Goal: Information Seeking & Learning: Compare options

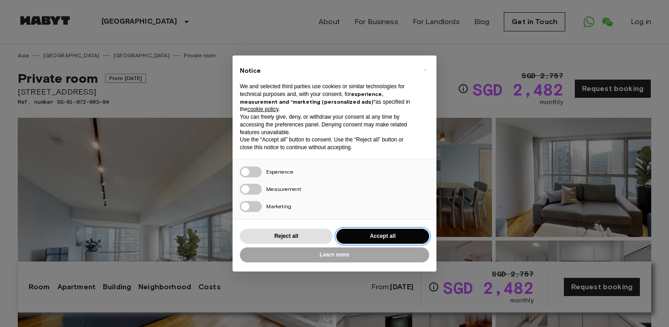
click at [364, 236] on button "Accept all" at bounding box center [382, 236] width 93 height 15
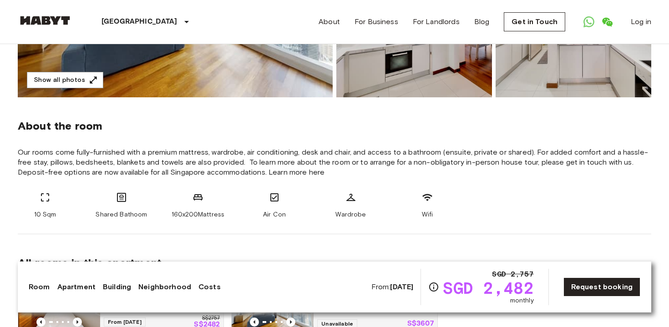
scroll to position [264, 0]
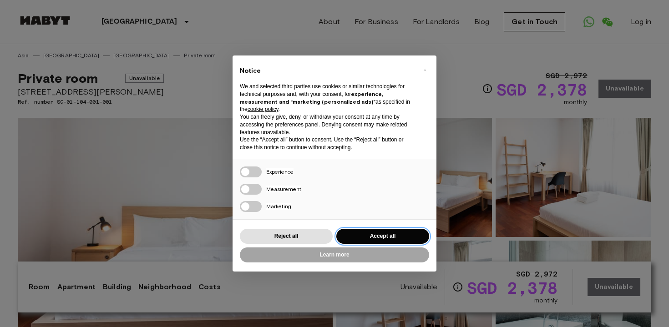
click at [366, 236] on button "Accept all" at bounding box center [382, 236] width 93 height 15
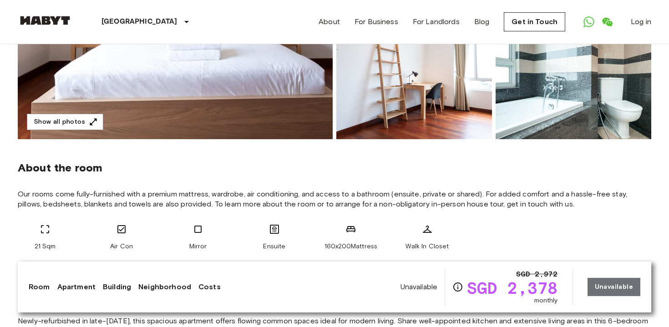
scroll to position [221, 0]
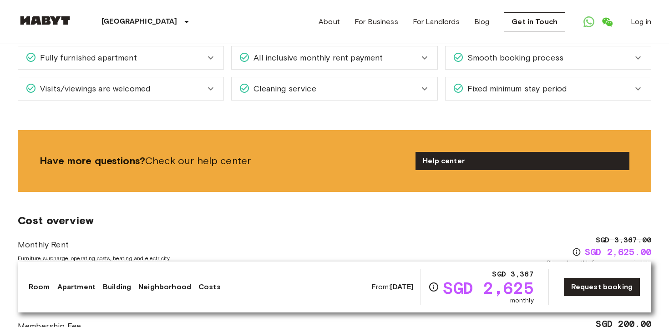
scroll to position [1013, 0]
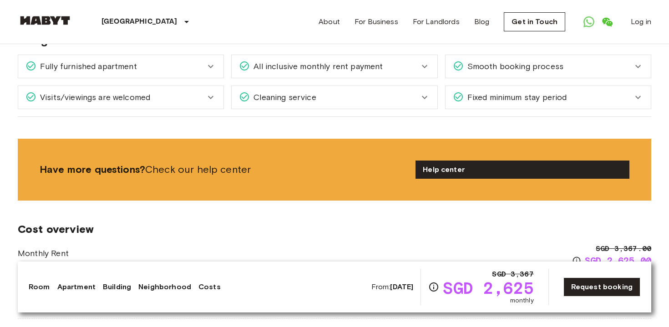
click at [349, 72] on span "All inclusive monthly rent payment" at bounding box center [316, 67] width 133 height 12
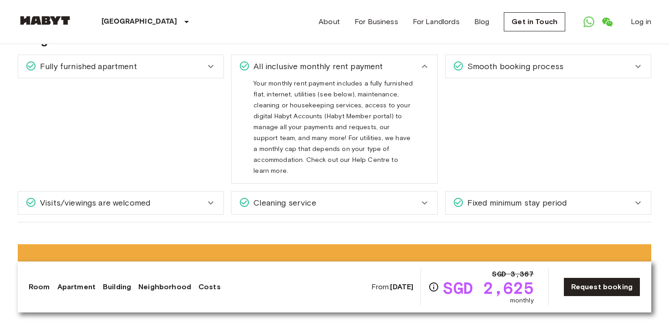
click at [349, 72] on div "All inclusive monthly rent payment" at bounding box center [334, 66] width 205 height 23
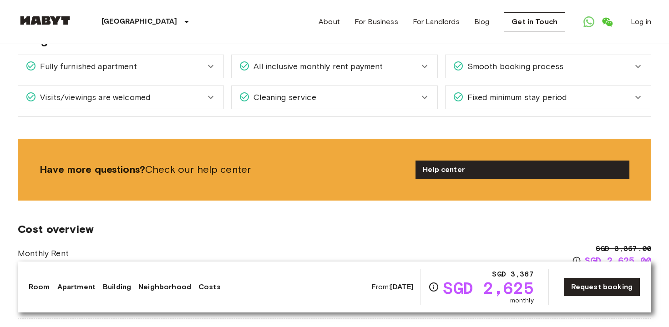
scroll to position [1020, 0]
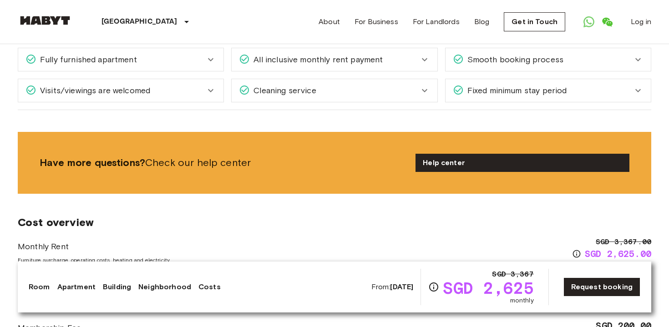
click at [482, 81] on div "Fixed minimum stay period" at bounding box center [547, 90] width 205 height 23
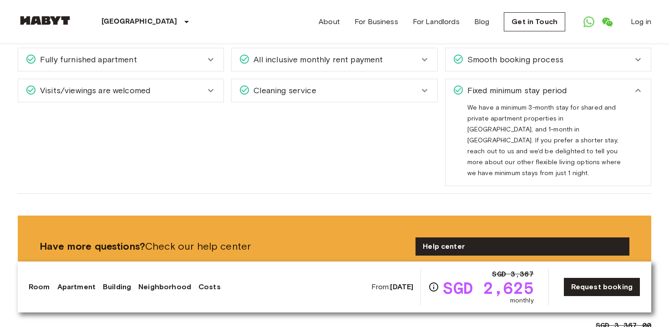
click at [482, 90] on span "Fixed minimum stay period" at bounding box center [515, 91] width 103 height 12
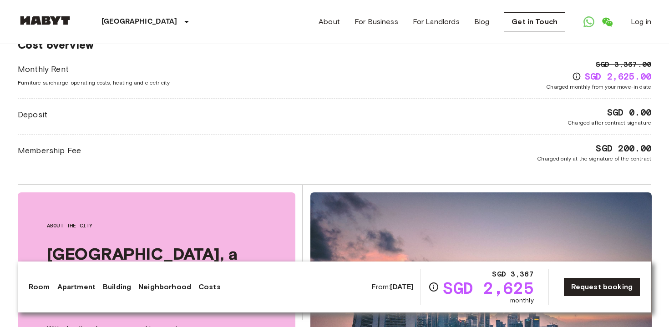
scroll to position [1195, 0]
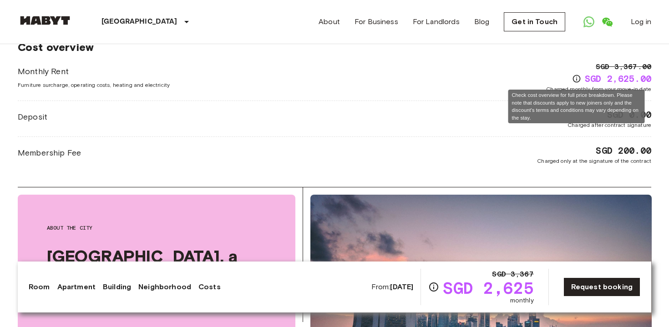
click at [576, 80] on icon "Check cost overview for full price breakdown. Please note that discounts apply …" at bounding box center [577, 79] width 8 height 8
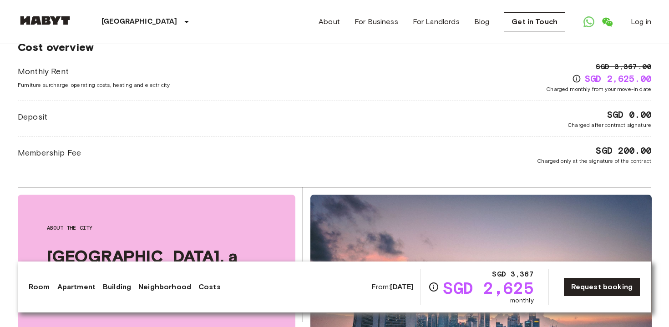
click at [501, 81] on div "Monthly Rent Furniture surcharge, operating costs, heating and electricity SGD …" at bounding box center [334, 77] width 633 height 32
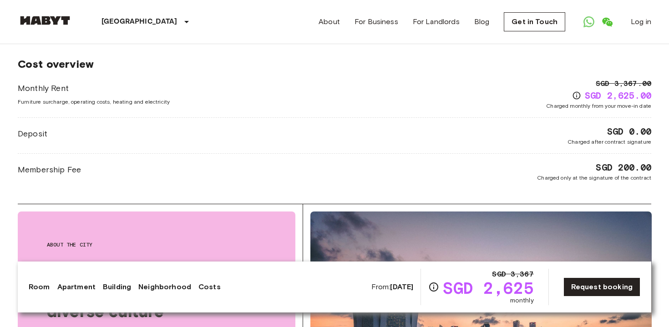
scroll to position [1178, 0]
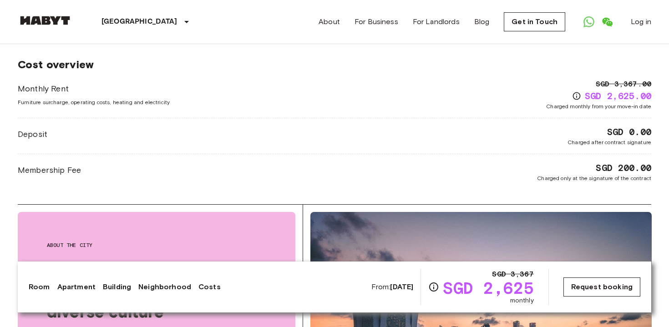
click at [591, 283] on link "Request booking" at bounding box center [601, 287] width 77 height 19
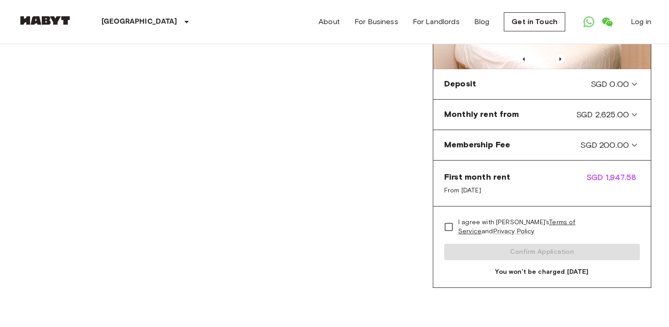
scroll to position [154, 0]
click at [492, 187] on span "From Oct 9, 2025" at bounding box center [477, 191] width 66 height 9
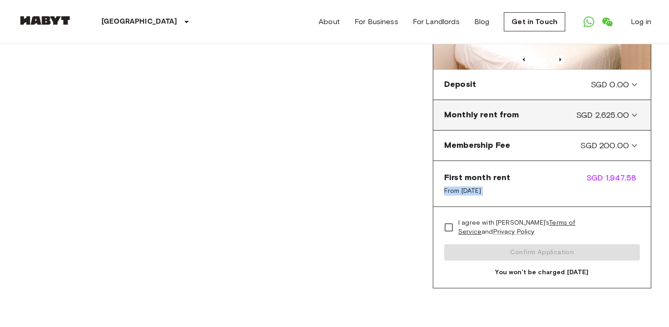
click at [553, 121] on from-panel "Monthly rent from SGD 2,625.00" at bounding box center [542, 115] width 210 height 23
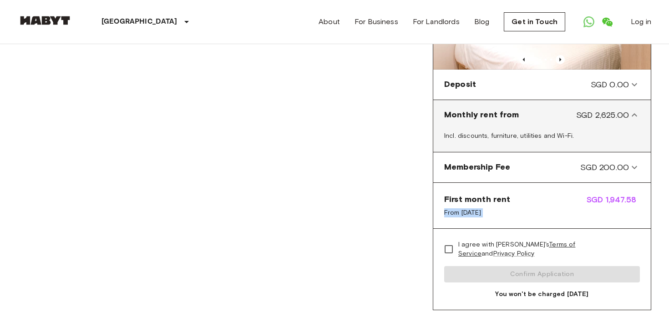
click at [553, 121] on div "Monthly rent from SGD 2,625.00" at bounding box center [536, 115] width 185 height 12
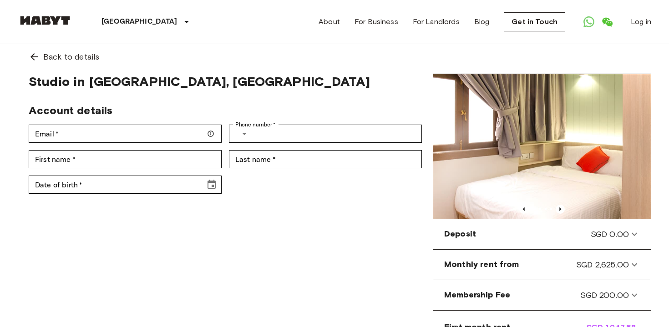
scroll to position [0, 0]
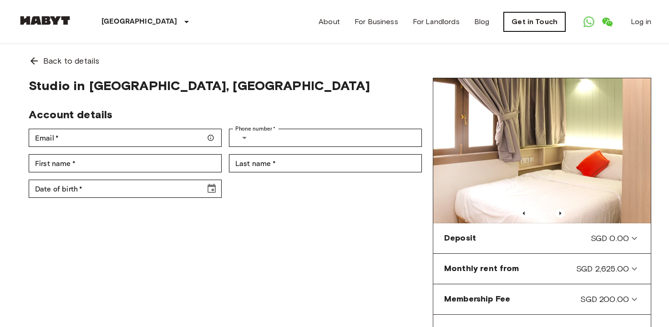
click at [533, 22] on link "Get in Touch" at bounding box center [534, 21] width 61 height 19
click at [590, 16] on icon "Open WhatsApp" at bounding box center [588, 21] width 11 height 11
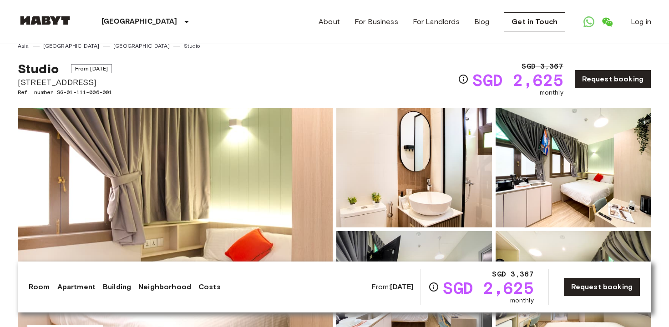
scroll to position [12, 0]
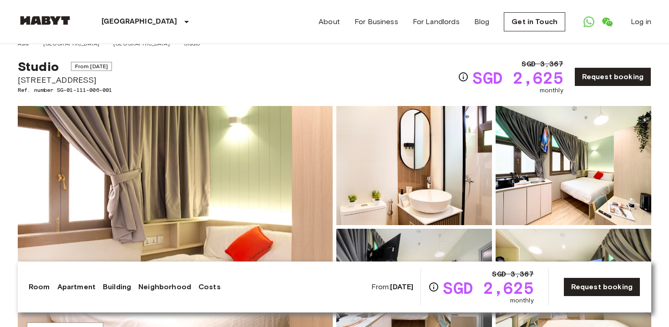
click at [280, 53] on div "Studio From Oct 9 2025 115 Geylang Road Singapore Ref. number SG-01-111-006-001…" at bounding box center [334, 71] width 633 height 47
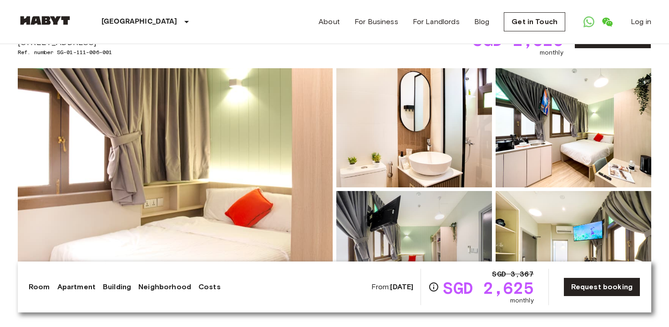
scroll to position [52, 0]
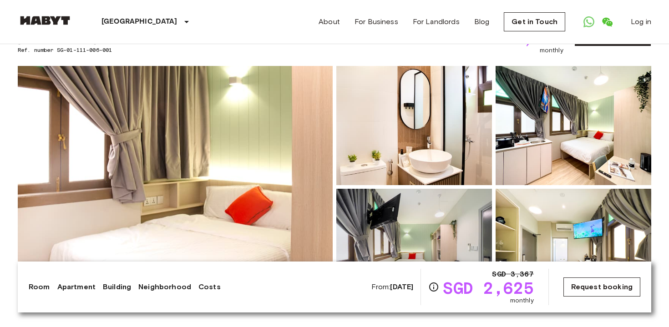
click at [620, 289] on link "Request booking" at bounding box center [601, 287] width 77 height 19
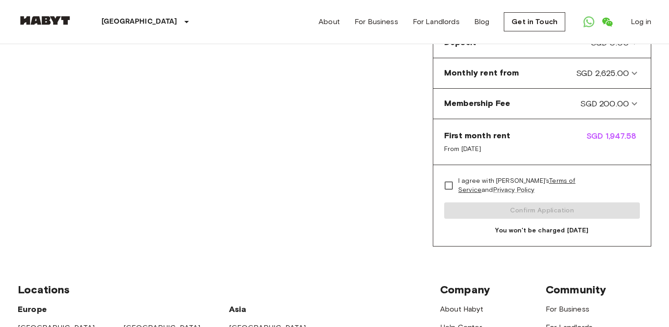
scroll to position [196, 0]
click at [508, 140] on span "First month rent" at bounding box center [477, 135] width 66 height 11
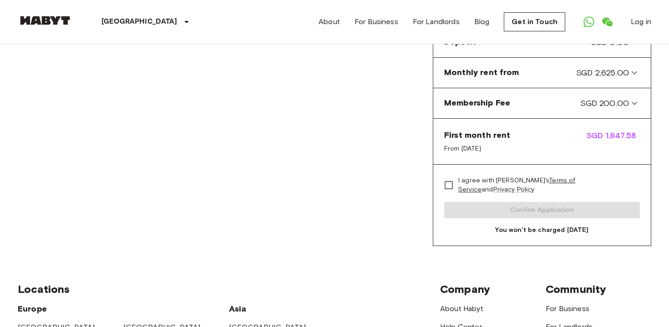
click at [510, 145] on div "First month rent From Oct 9, 2025 SGD 1,947.58" at bounding box center [541, 142] width 217 height 46
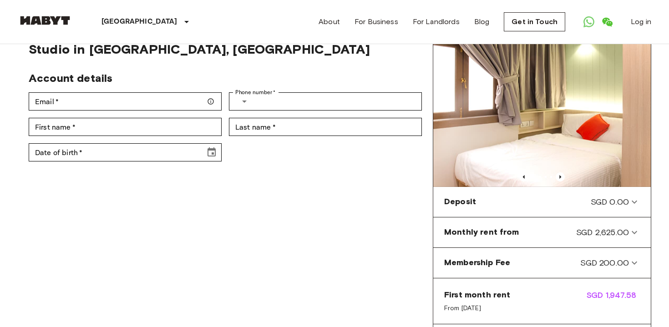
scroll to position [0, 0]
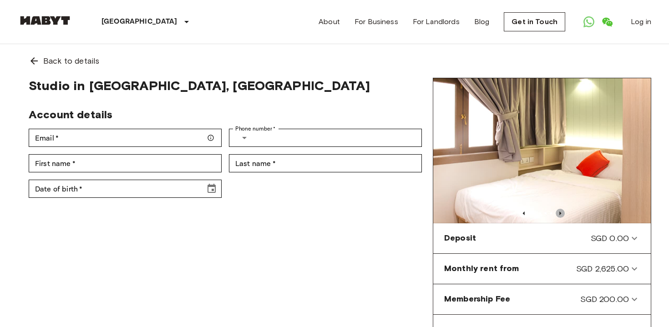
click at [562, 212] on icon "Previous image" at bounding box center [560, 213] width 9 height 9
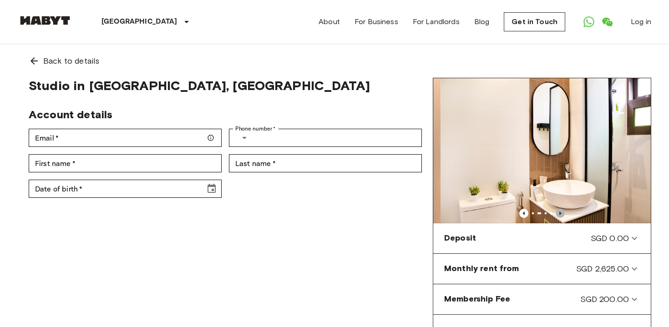
click at [562, 212] on icon "Previous image" at bounding box center [560, 213] width 9 height 9
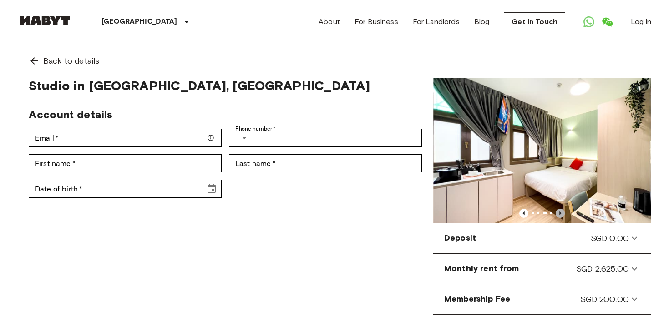
click at [562, 212] on icon "Previous image" at bounding box center [560, 213] width 9 height 9
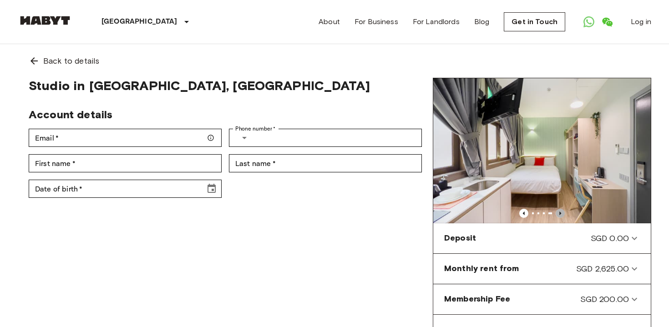
click at [562, 212] on icon "Previous image" at bounding box center [560, 213] width 9 height 9
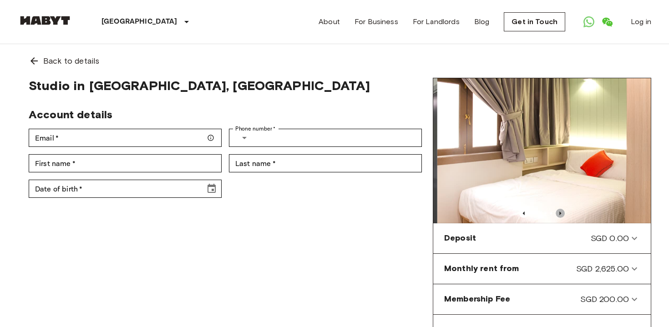
click at [562, 212] on icon "Previous image" at bounding box center [560, 213] width 9 height 9
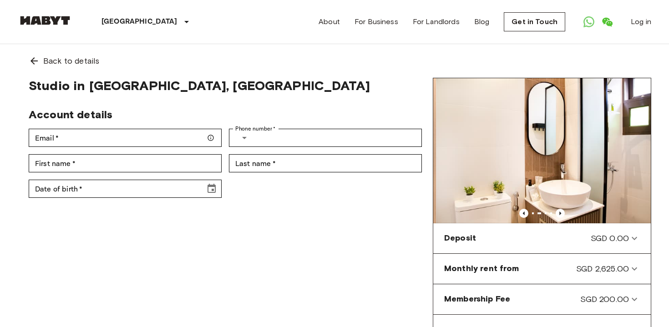
click at [423, 231] on div "Studio in Singapore, Kallang Account details Email   * Email   * Phone number  …" at bounding box center [225, 260] width 415 height 364
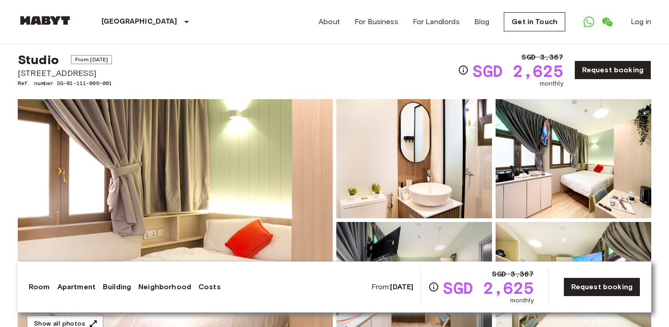
scroll to position [17, 0]
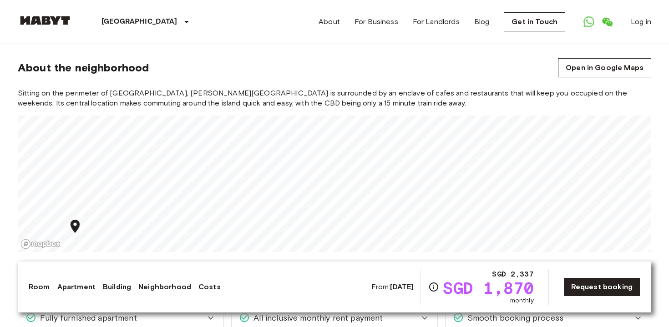
scroll to position [735, 0]
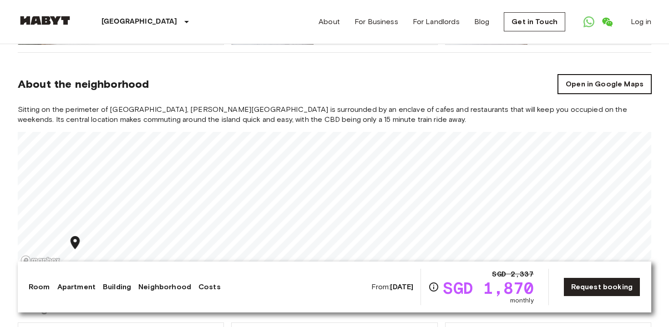
click at [588, 75] on link "Open in Google Maps" at bounding box center [604, 84] width 93 height 19
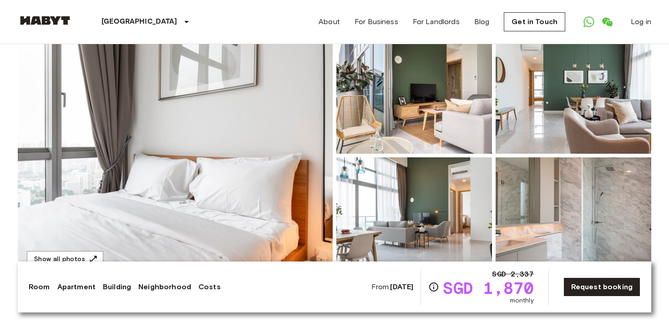
scroll to position [81, 0]
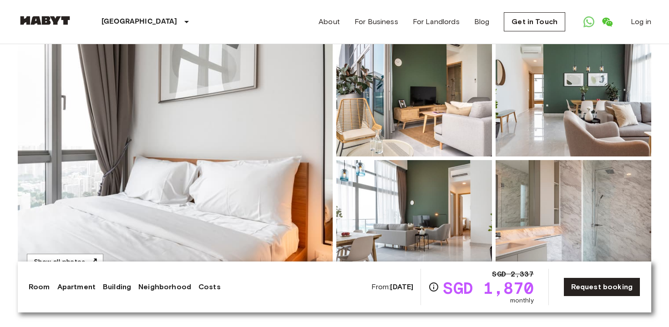
click at [290, 125] on img at bounding box center [175, 158] width 315 height 242
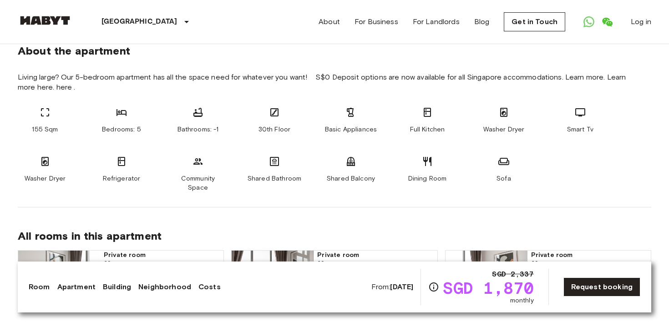
scroll to position [478, 0]
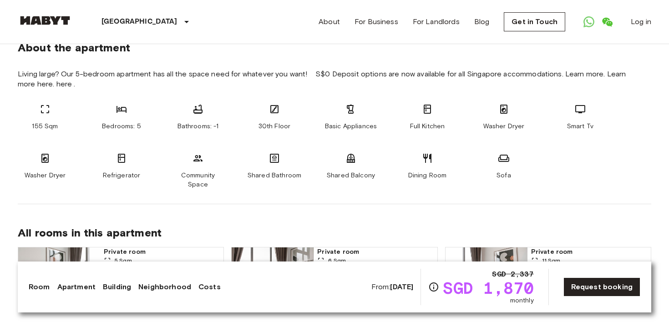
click at [503, 293] on span "SGD 1,870" at bounding box center [488, 288] width 91 height 16
click at [446, 277] on div "SGD 2,337 SGD 1,870 monthly" at bounding box center [480, 287] width 105 height 36
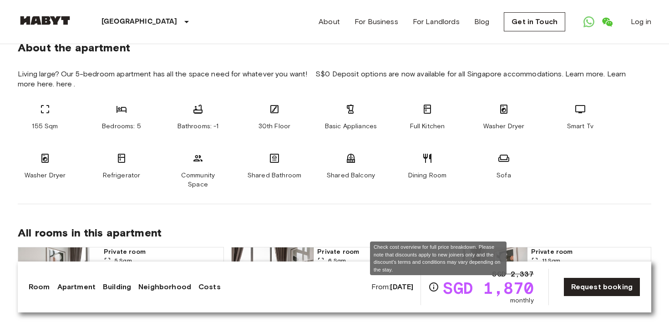
click at [438, 285] on icon "Check cost overview for full price breakdown. Please note that discounts apply …" at bounding box center [433, 287] width 9 height 9
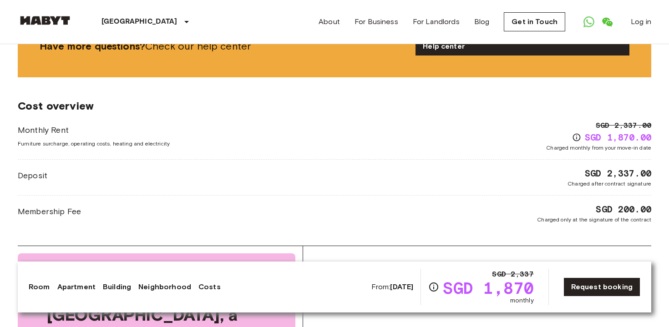
scroll to position [1129, 0]
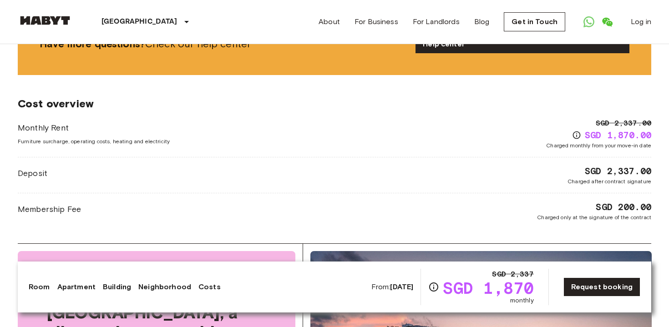
click at [416, 137] on div "Monthly Rent Furniture surcharge, operating costs, heating and electricity SGD …" at bounding box center [334, 134] width 633 height 32
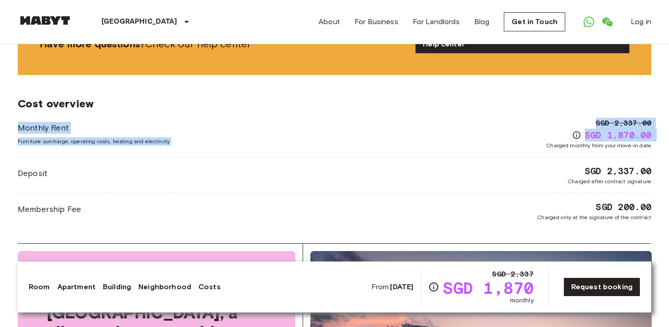
click at [416, 137] on div "Monthly Rent Furniture surcharge, operating costs, heating and electricity SGD …" at bounding box center [334, 134] width 633 height 32
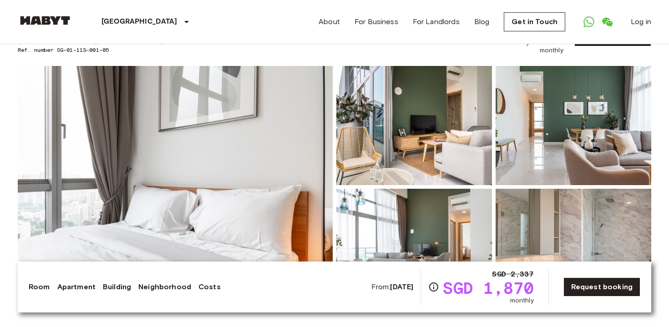
scroll to position [0, 0]
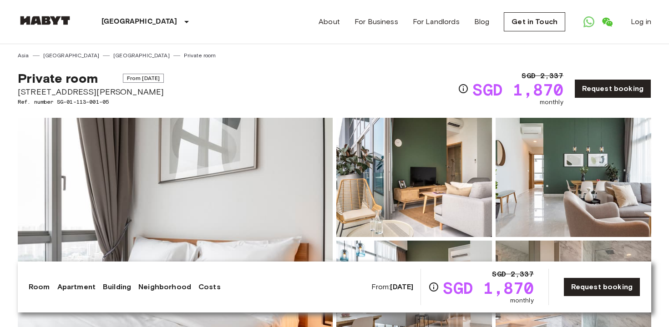
click at [328, 58] on div "Asia Singapore Singapore Private room" at bounding box center [334, 51] width 633 height 15
click at [288, 25] on div "Singapore Europe Amsterdam Berlin Brussels Cologne Dusseldorf Frankfurt Graz Ha…" at bounding box center [334, 22] width 633 height 44
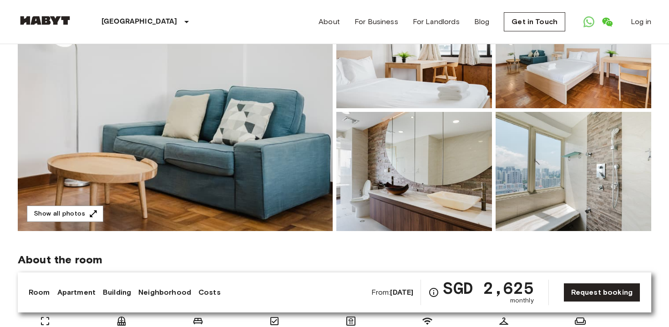
scroll to position [116, 0]
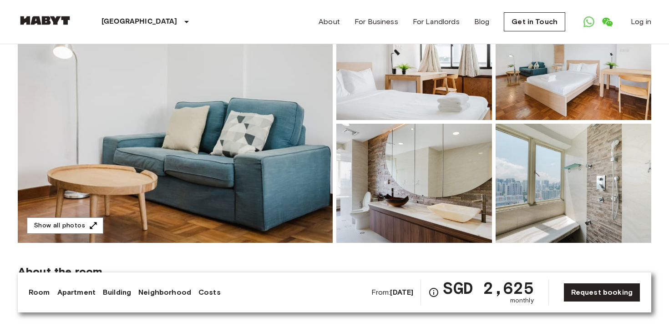
click at [210, 177] on img at bounding box center [175, 122] width 315 height 242
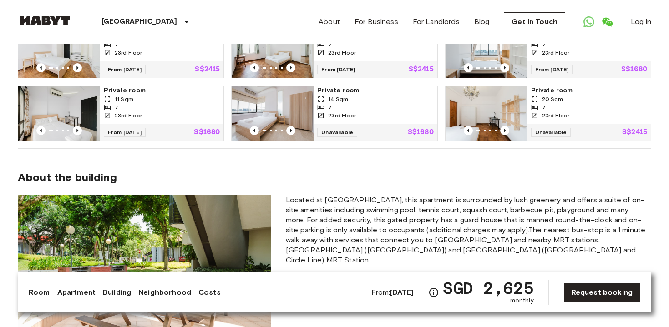
scroll to position [748, 0]
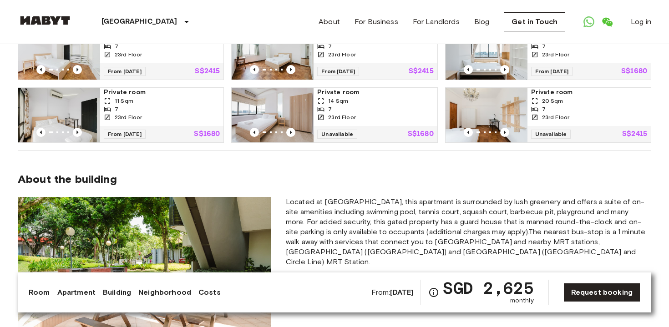
click at [155, 105] on div "7" at bounding box center [162, 109] width 116 height 8
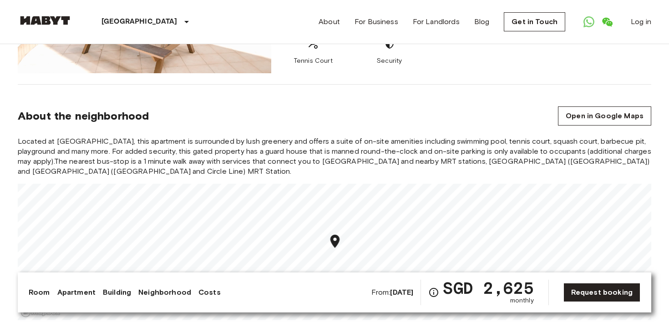
scroll to position [1038, 0]
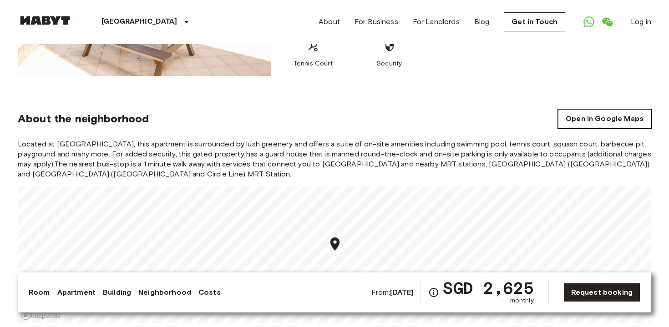
click at [595, 110] on link "Open in Google Maps" at bounding box center [604, 118] width 93 height 19
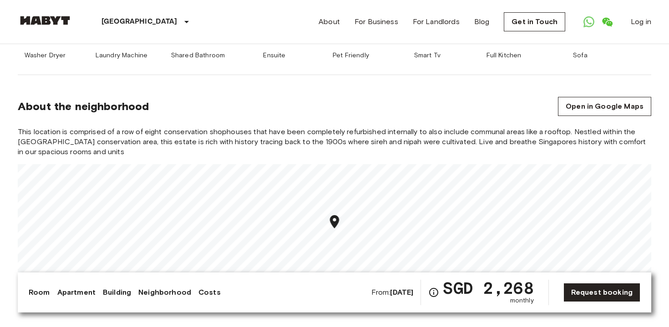
scroll to position [612, 0]
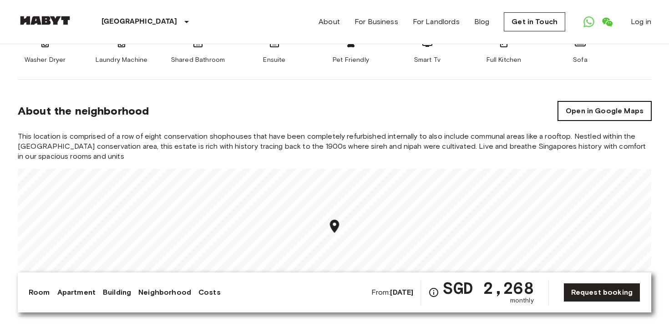
click at [565, 101] on link "Open in Google Maps" at bounding box center [604, 110] width 93 height 19
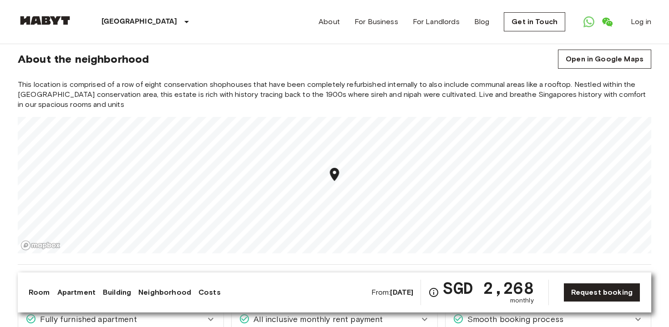
scroll to position [781, 0]
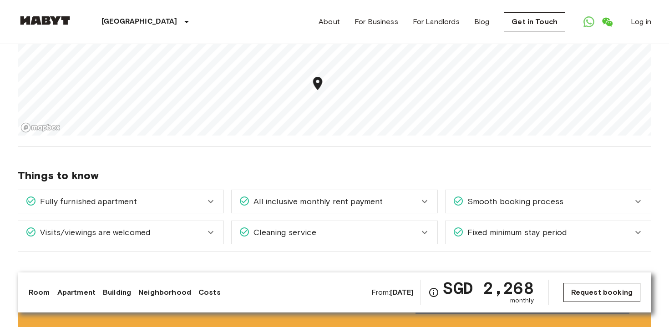
click at [604, 295] on link "Request booking" at bounding box center [601, 292] width 77 height 19
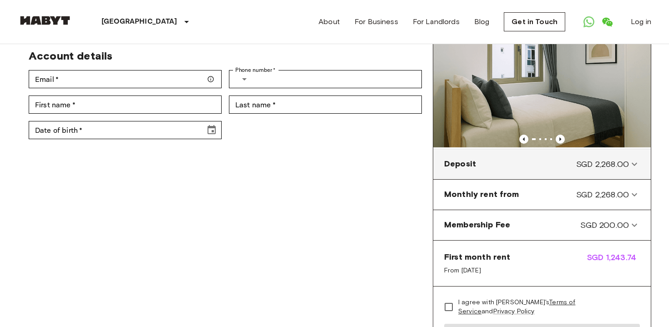
scroll to position [76, 0]
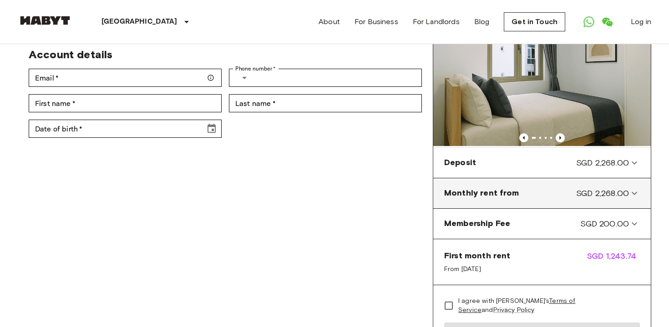
click at [530, 201] on from-panel "Monthly rent from SGD 2,268.00" at bounding box center [542, 193] width 210 height 23
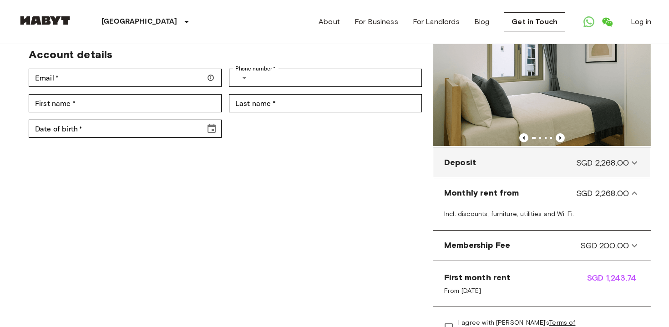
click at [551, 174] on div "Deposit SGD 2,268.00 Charged only at the signature of the contract" at bounding box center [541, 163] width 217 height 30
click at [551, 171] on div "Deposit SGD 2,268.00" at bounding box center [542, 163] width 210 height 23
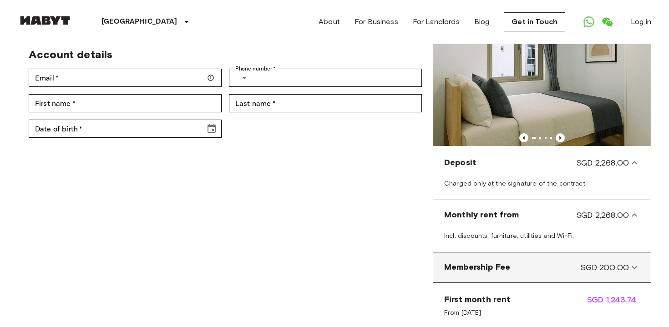
click at [543, 271] on div "Membership Fee SGD 200.00" at bounding box center [536, 268] width 185 height 12
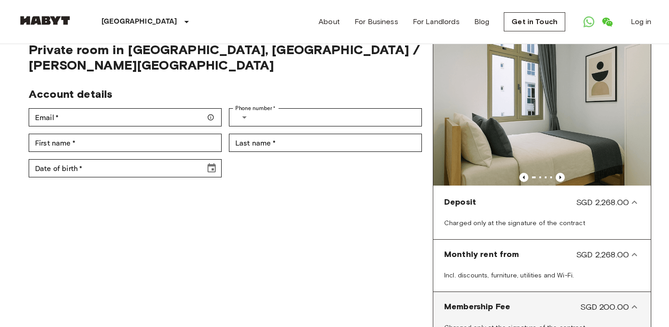
scroll to position [0, 0]
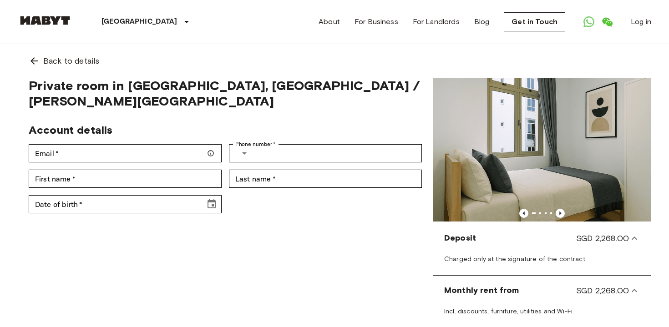
click at [358, 253] on div "Private room in Singapore, Central - Lavender / Farrer Park Account details Ema…" at bounding box center [225, 293] width 415 height 430
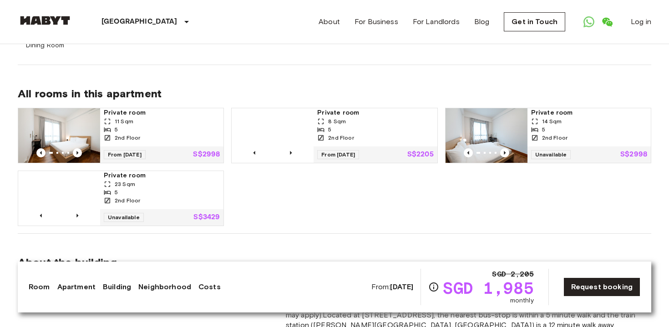
scroll to position [626, 0]
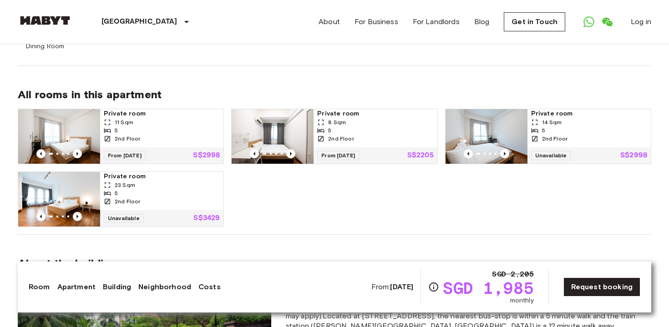
click at [326, 126] on div "5" at bounding box center [375, 130] width 116 height 8
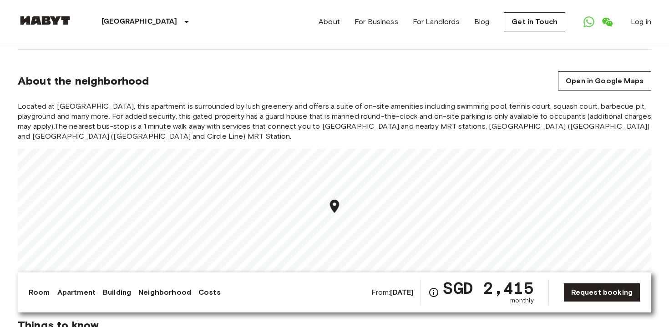
scroll to position [1039, 0]
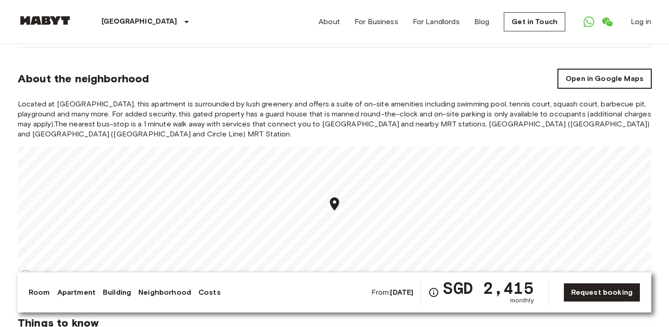
click at [617, 69] on link "Open in Google Maps" at bounding box center [604, 78] width 93 height 19
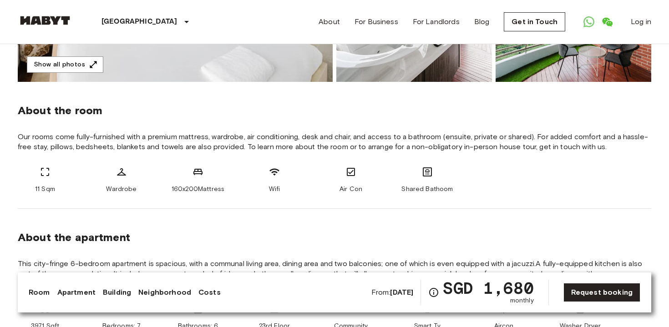
scroll to position [280, 0]
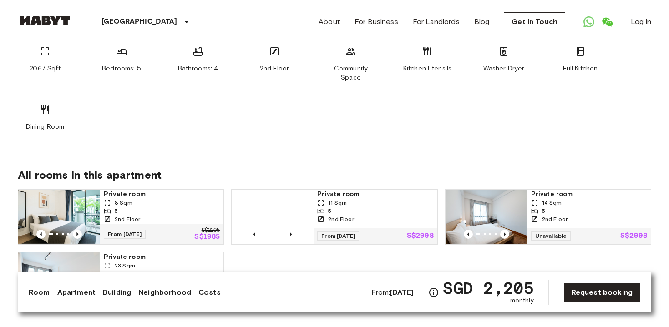
scroll to position [545, 0]
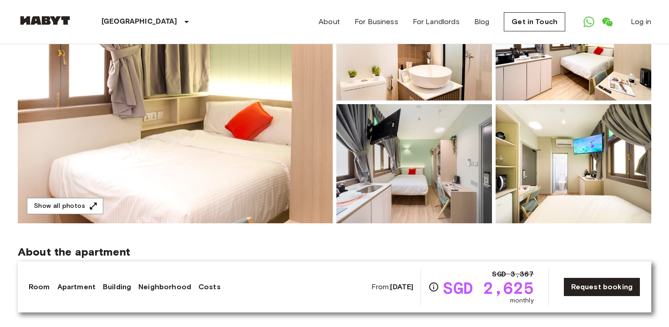
scroll to position [114, 0]
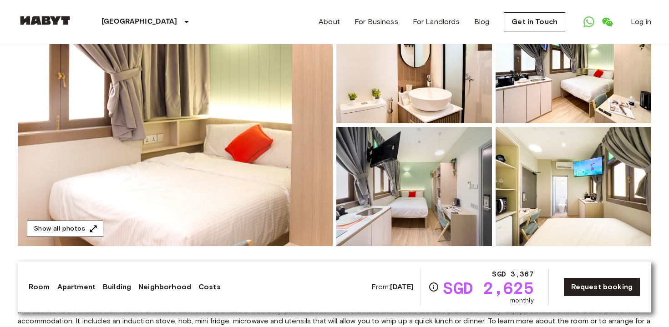
click at [56, 231] on button "Show all photos" at bounding box center [65, 229] width 76 height 17
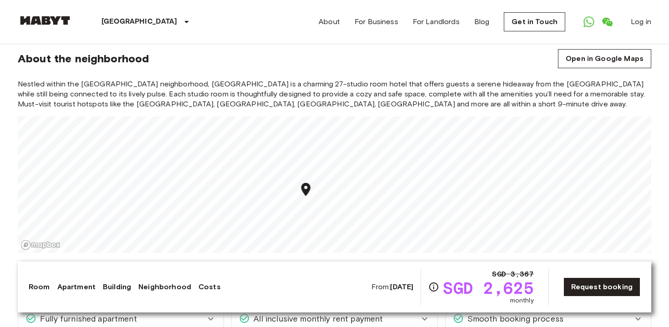
scroll to position [713, 0]
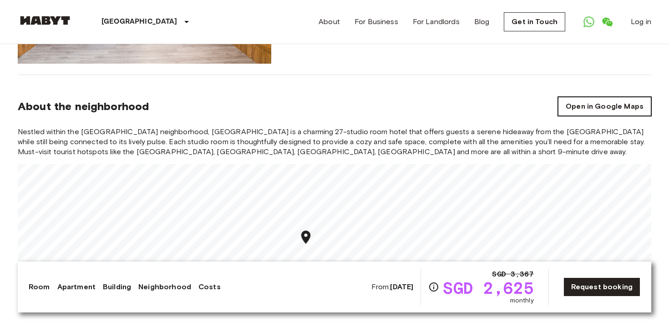
click at [582, 102] on link "Open in Google Maps" at bounding box center [604, 106] width 93 height 19
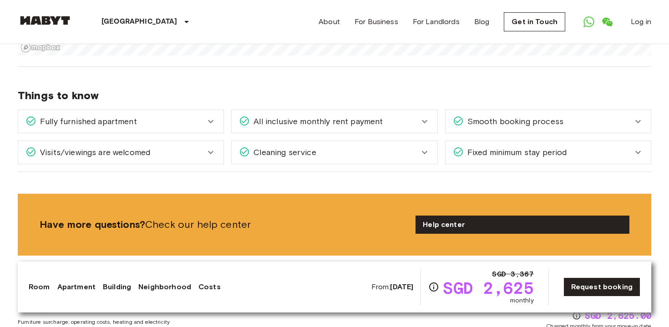
scroll to position [960, 0]
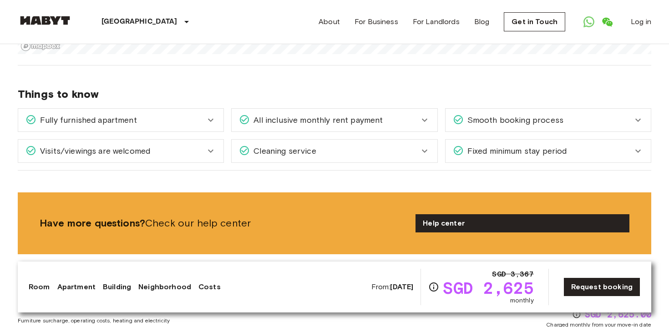
click at [299, 152] on span "Cleaning service" at bounding box center [283, 151] width 66 height 12
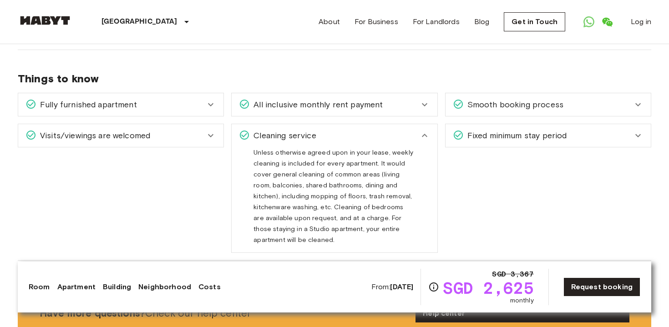
scroll to position [977, 0]
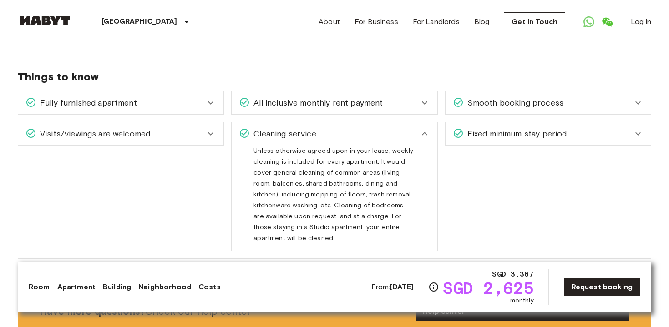
click at [320, 134] on div "Cleaning service" at bounding box center [329, 134] width 180 height 12
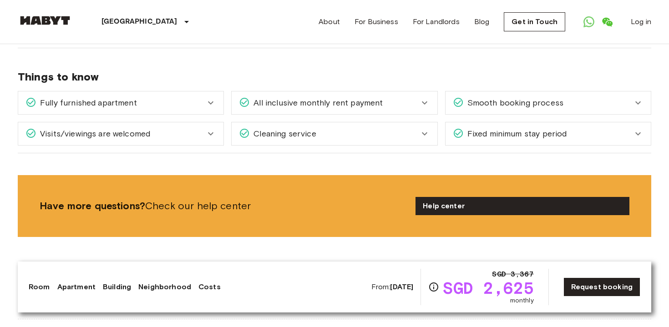
click at [488, 101] on span "Smooth booking process" at bounding box center [514, 103] width 100 height 12
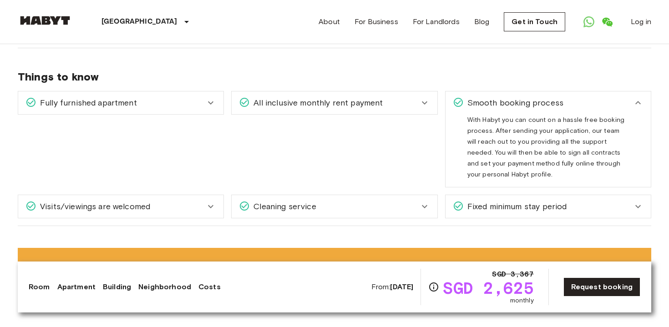
click at [489, 101] on span "Smooth booking process" at bounding box center [514, 103] width 100 height 12
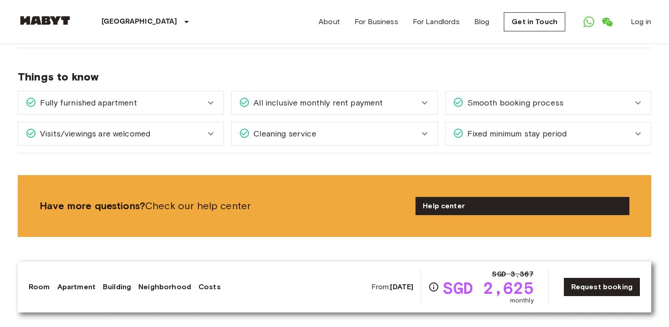
click at [476, 136] on span "Fixed minimum stay period" at bounding box center [515, 134] width 103 height 12
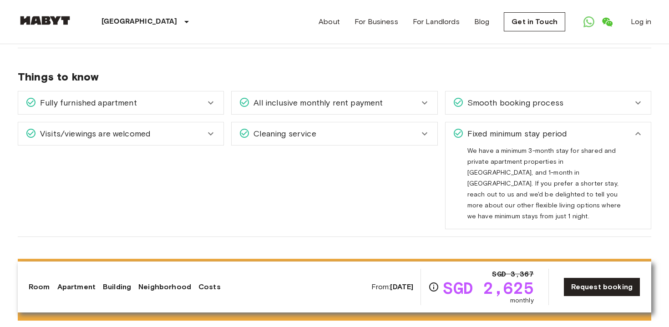
click at [476, 136] on span "Fixed minimum stay period" at bounding box center [515, 134] width 103 height 12
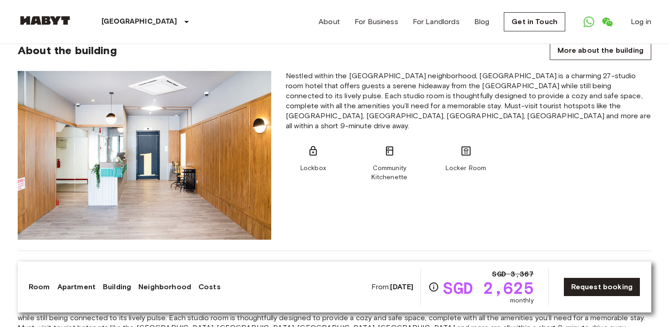
scroll to position [296, 0]
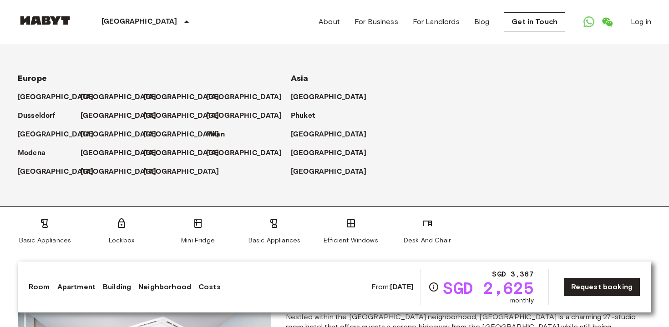
click at [131, 24] on p "[GEOGRAPHIC_DATA]" at bounding box center [139, 21] width 76 height 11
click at [303, 153] on p "[GEOGRAPHIC_DATA]" at bounding box center [331, 153] width 76 height 11
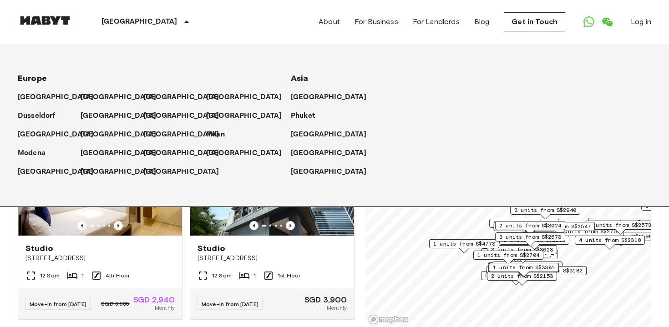
click at [362, 233] on div "Private rooms and apartments for rent in Singapore Move-in date ​ Move-in date …" at bounding box center [334, 185] width 633 height 283
click at [275, 15] on div "Singapore Europe Amsterdam Berlin Brussels Cologne Dusseldorf Frankfurt Graz Ha…" at bounding box center [334, 22] width 633 height 44
click at [139, 21] on div "[GEOGRAPHIC_DATA]" at bounding box center [146, 22] width 149 height 44
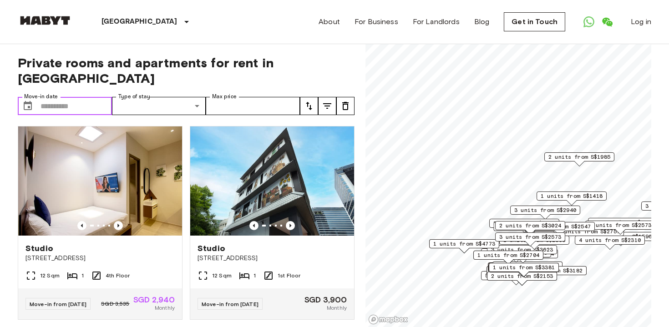
click at [72, 97] on input "Move-in date" at bounding box center [75, 106] width 71 height 18
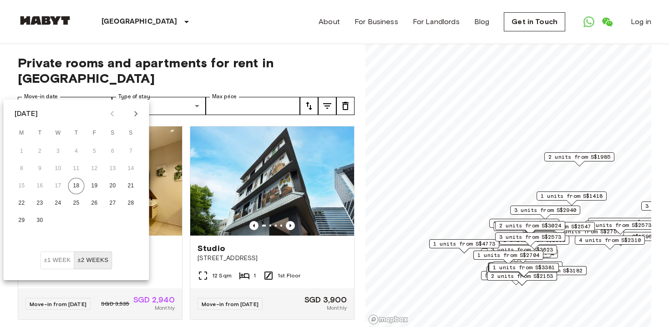
click at [134, 116] on icon "Next month" at bounding box center [135, 113] width 3 height 5
click at [73, 169] on button "9" at bounding box center [76, 169] width 16 height 16
type input "**********"
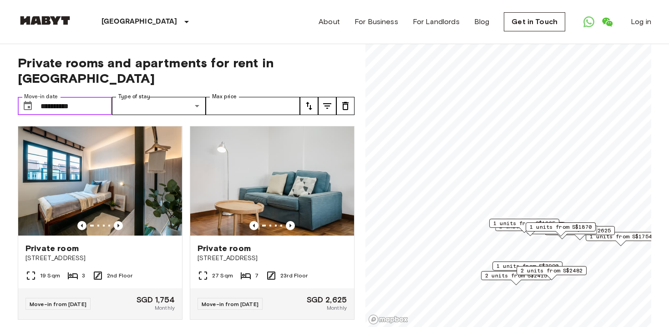
click at [89, 97] on input "**********" at bounding box center [75, 106] width 71 height 18
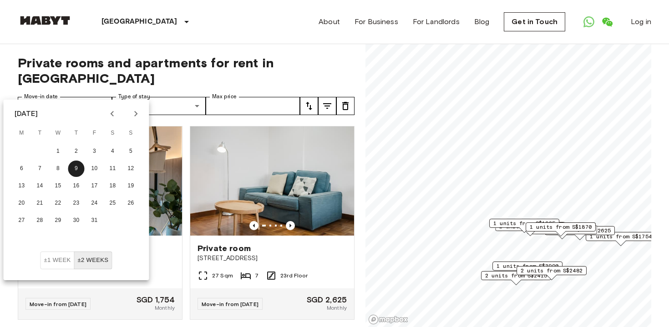
click at [96, 260] on button "±2 weeks" at bounding box center [93, 261] width 38 height 18
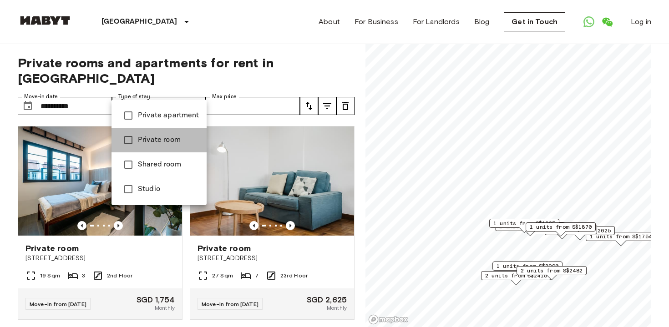
click at [167, 139] on span "Private room" at bounding box center [168, 140] width 61 height 11
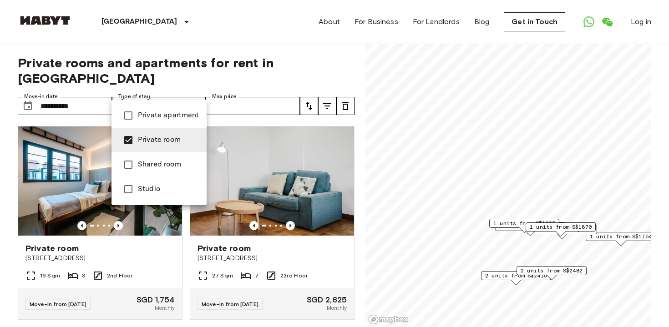
click at [155, 207] on div at bounding box center [334, 163] width 669 height 327
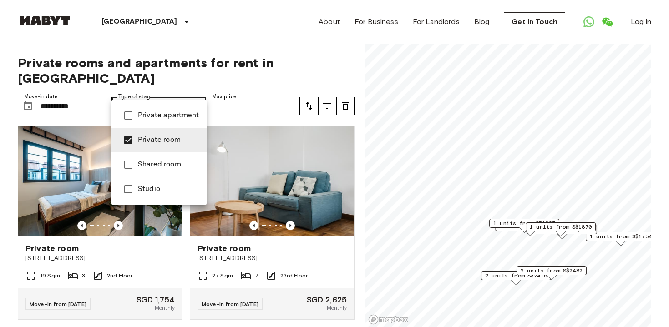
click at [157, 192] on span "Studio" at bounding box center [168, 189] width 61 height 11
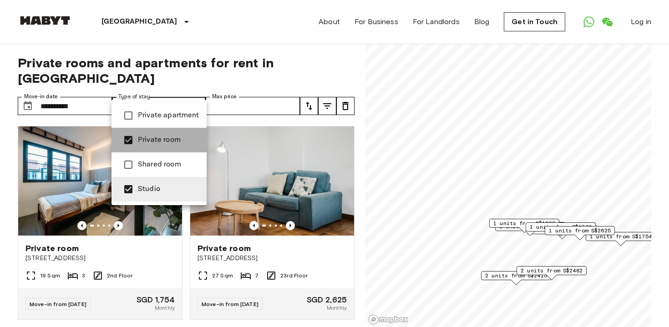
click at [145, 151] on li "Private room" at bounding box center [158, 140] width 95 height 25
type input "******"
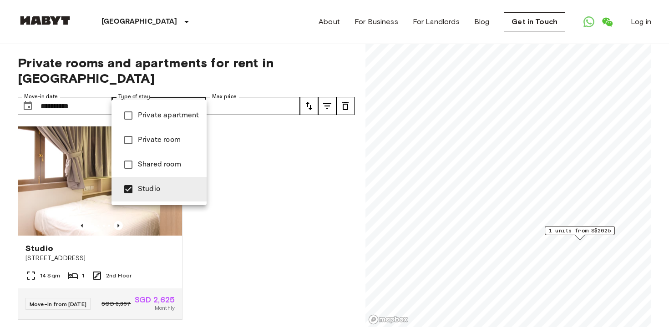
click at [182, 78] on div at bounding box center [334, 163] width 669 height 327
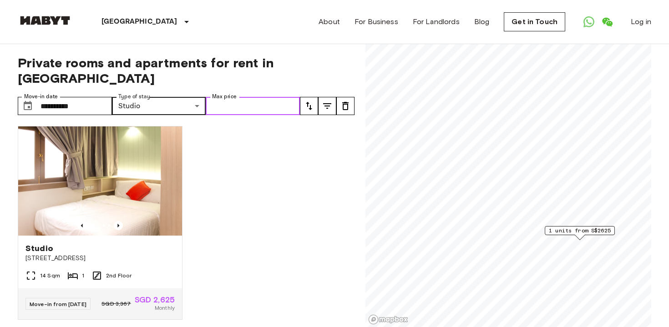
click at [254, 97] on input "Max price" at bounding box center [253, 106] width 94 height 18
type input "****"
click at [276, 151] on div "Studio 115 Geylang Road Singapore 14 Sqm 1 2nd Floor Move-in from 09 Oct 25 SGD…" at bounding box center [182, 223] width 344 height 209
click at [237, 146] on div "Studio 115 Geylang Road Singapore 14 Sqm 1 2nd Floor Move-in from 09 Oct 25 SGD…" at bounding box center [182, 223] width 344 height 209
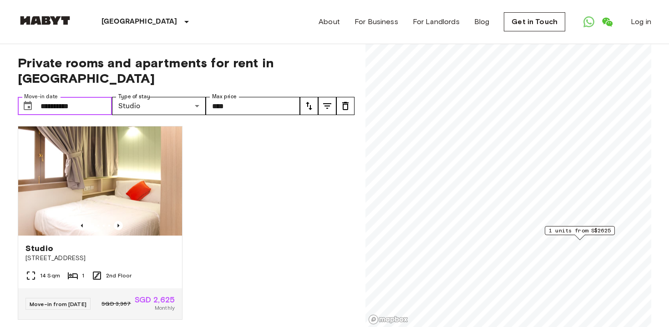
click at [69, 97] on input "**********" at bounding box center [75, 106] width 71 height 18
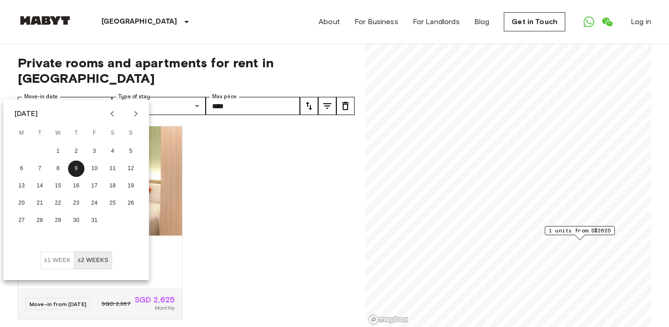
click at [81, 162] on div "6 7 8 9 10 11 12" at bounding box center [77, 169] width 146 height 16
click at [79, 168] on button "9" at bounding box center [76, 169] width 16 height 16
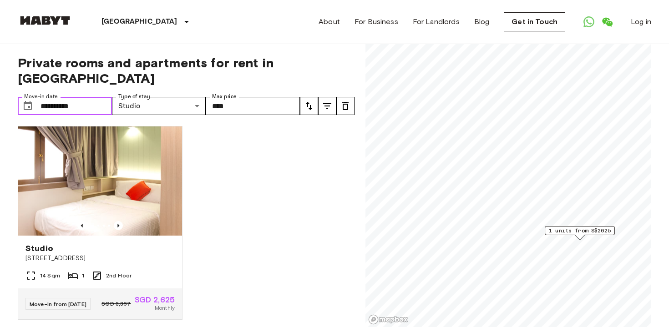
click at [91, 97] on input "**********" at bounding box center [75, 106] width 71 height 18
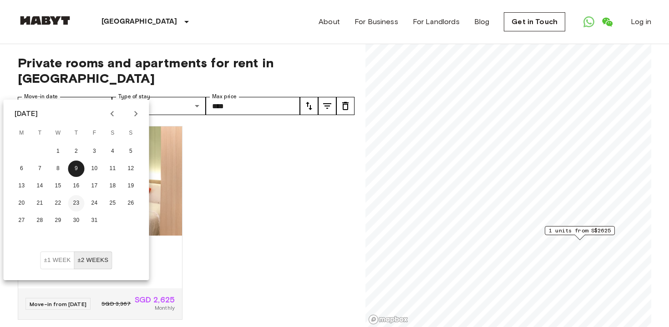
click at [82, 202] on button "23" at bounding box center [76, 203] width 16 height 16
type input "**********"
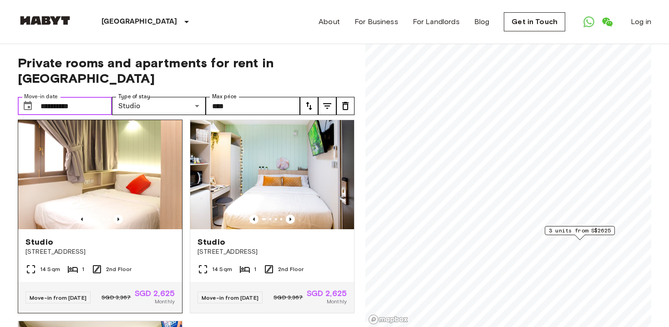
scroll to position [5, 0]
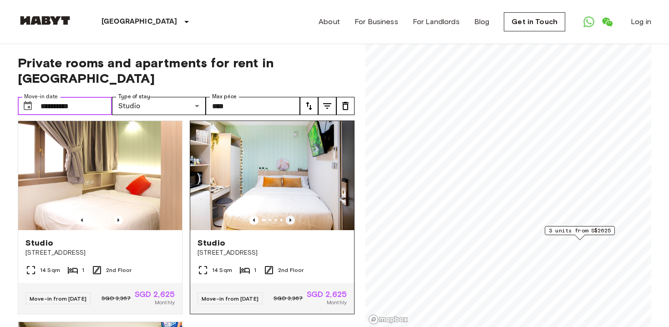
click at [291, 216] on icon "Previous image" at bounding box center [290, 220] width 9 height 9
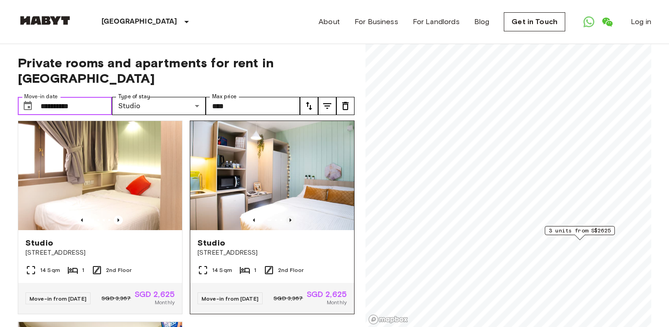
click at [291, 216] on icon "Previous image" at bounding box center [290, 220] width 9 height 9
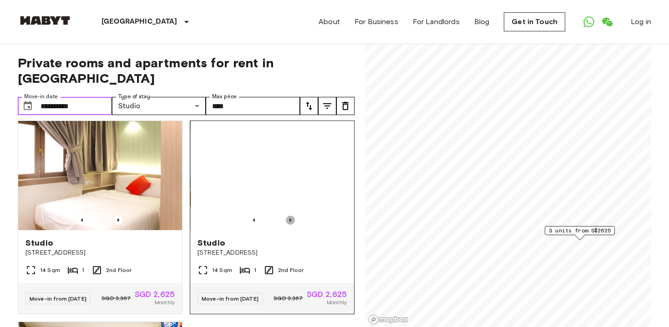
click at [291, 216] on icon "Previous image" at bounding box center [290, 220] width 9 height 9
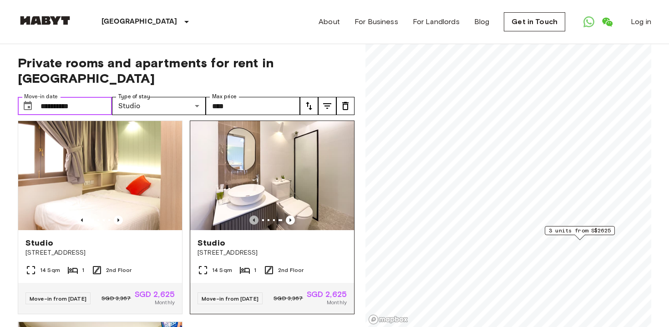
click at [255, 216] on icon "Previous image" at bounding box center [253, 220] width 9 height 9
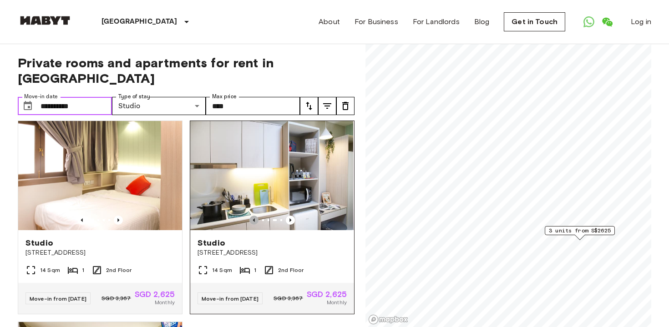
click at [255, 216] on icon "Previous image" at bounding box center [253, 220] width 9 height 9
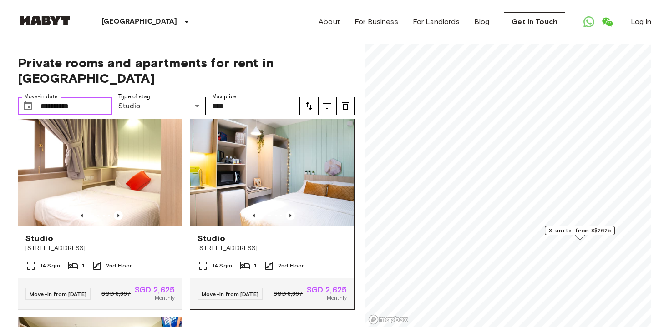
scroll to position [0, 0]
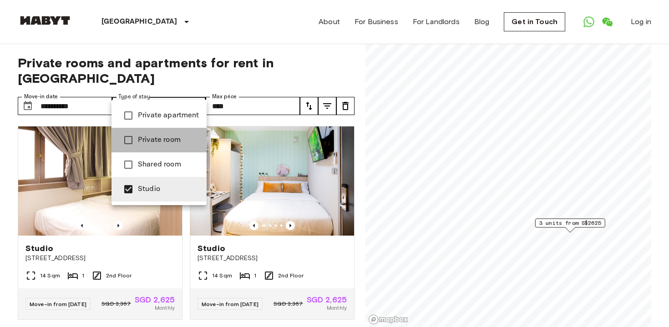
click at [147, 133] on li "Private room" at bounding box center [158, 140] width 95 height 25
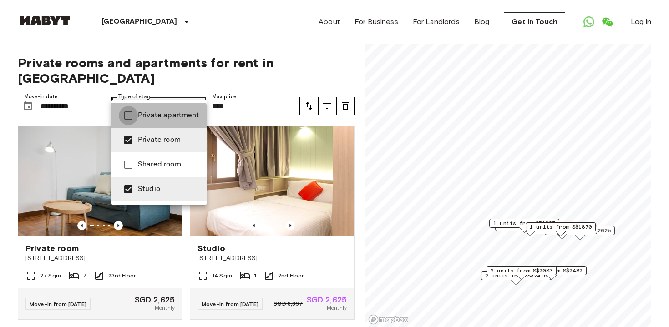
type input "**********"
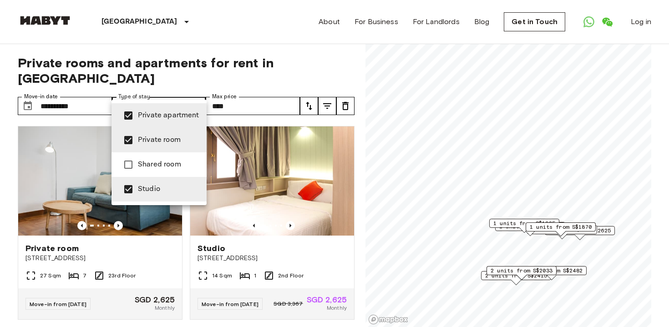
click at [96, 91] on div at bounding box center [334, 163] width 669 height 327
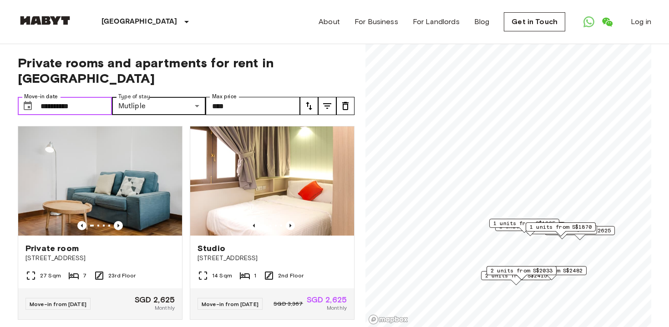
click at [61, 97] on input "**********" at bounding box center [75, 106] width 71 height 18
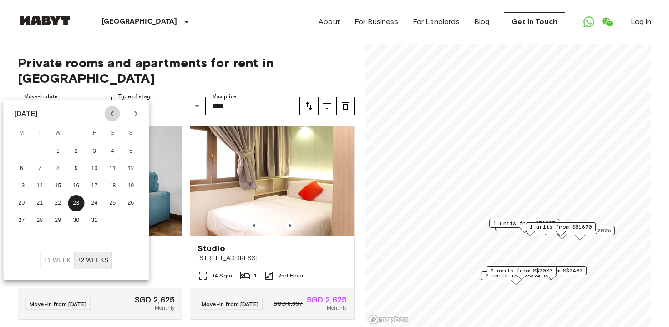
click at [112, 111] on icon "Previous month" at bounding box center [112, 113] width 3 height 5
click at [131, 109] on icon "Next month" at bounding box center [136, 113] width 11 height 11
click at [76, 167] on button "9" at bounding box center [76, 169] width 16 height 16
type input "**********"
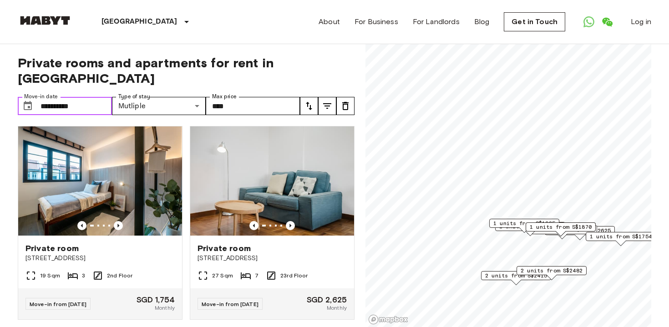
click at [87, 97] on input "**********" at bounding box center [75, 106] width 71 height 18
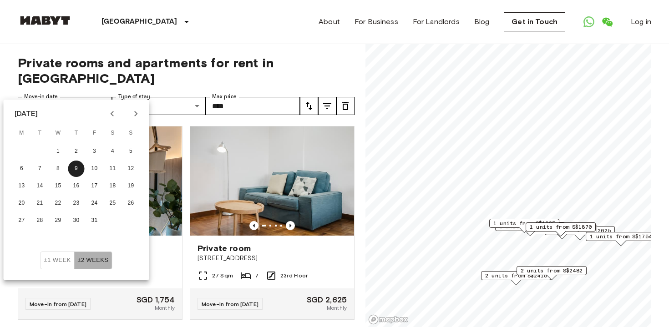
click at [85, 256] on button "±2 weeks" at bounding box center [93, 261] width 38 height 18
click at [245, 48] on div "**********" at bounding box center [186, 185] width 337 height 283
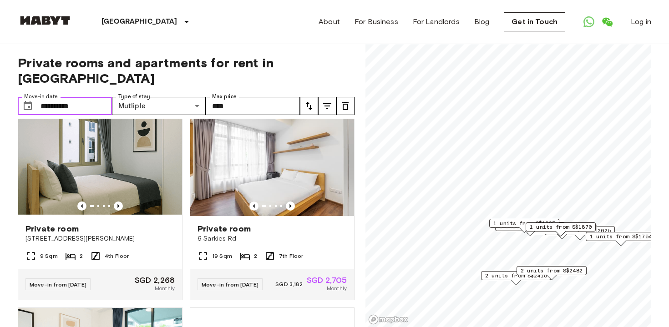
scroll to position [424, 0]
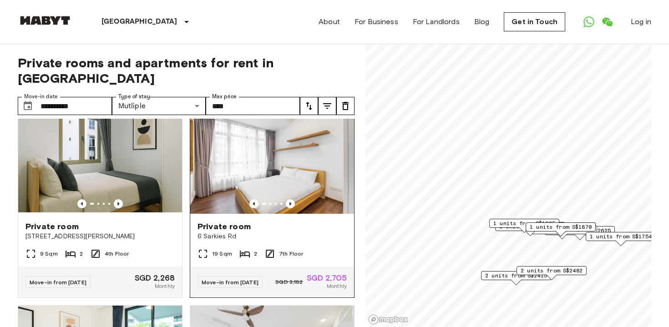
click at [222, 221] on span "Private room" at bounding box center [223, 226] width 53 height 11
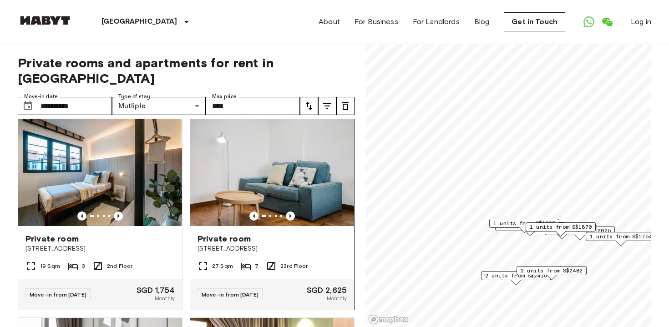
scroll to position [9, 0]
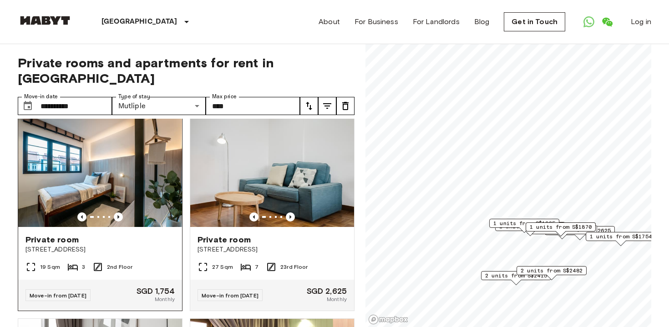
click at [50, 234] on span "Private room" at bounding box center [51, 239] width 53 height 11
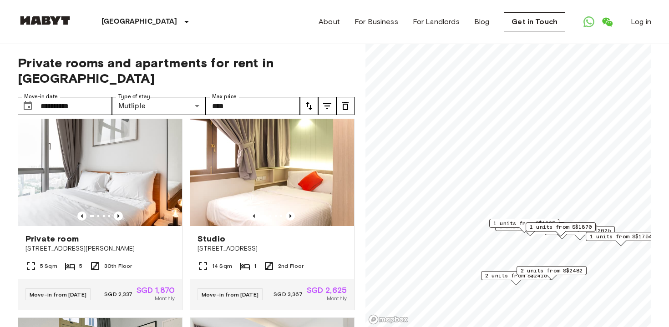
scroll to position [212, 0]
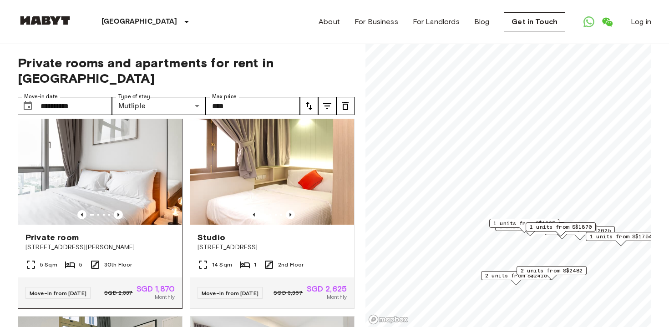
click at [54, 232] on span "Private room" at bounding box center [51, 237] width 53 height 11
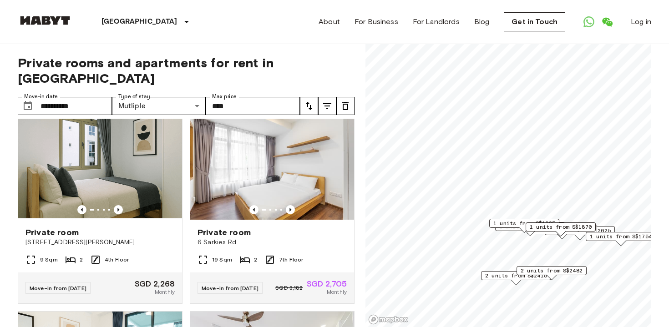
scroll to position [417, 0]
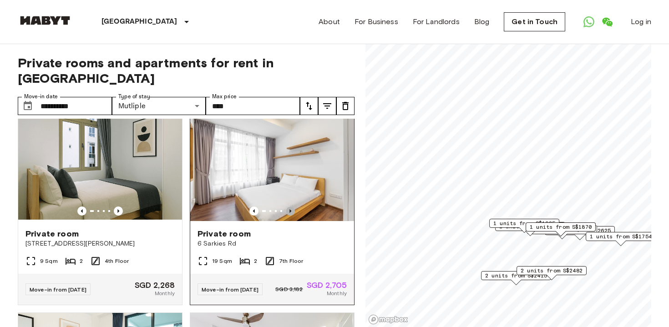
click at [291, 207] on icon "Previous image" at bounding box center [290, 211] width 9 height 9
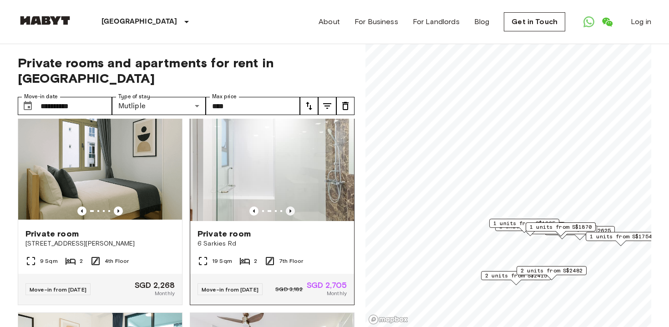
click at [291, 207] on icon "Previous image" at bounding box center [290, 211] width 9 height 9
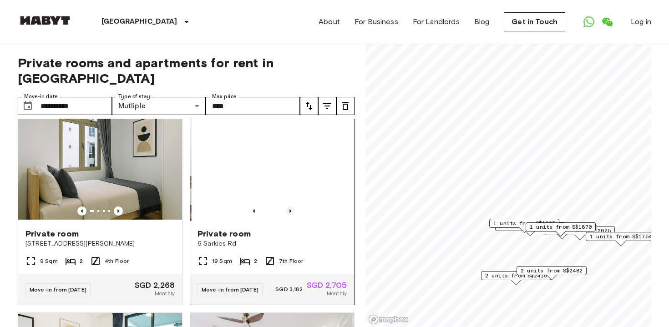
click at [291, 207] on icon "Previous image" at bounding box center [290, 211] width 9 height 9
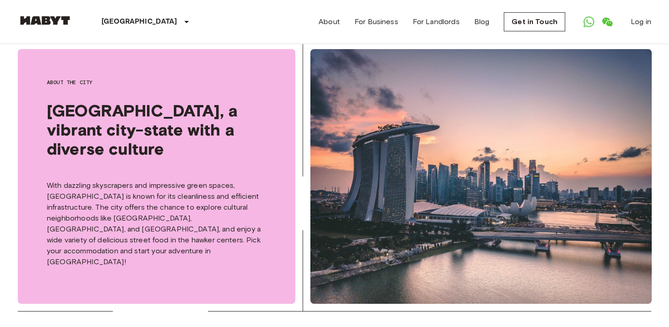
scroll to position [291, 0]
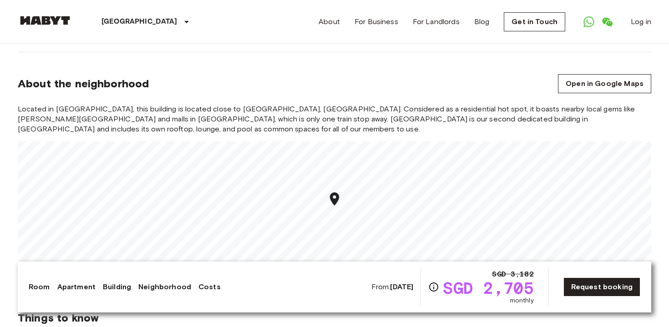
scroll to position [1037, 0]
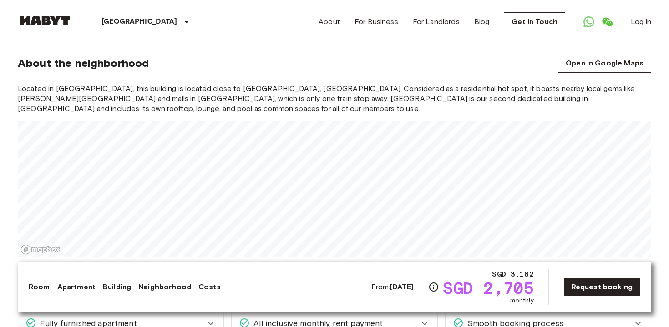
click at [226, 277] on div "Asia Singapore Singapore Private room Private room From Oct 15 2025 6 Sarkies R…" at bounding box center [334, 242] width 655 height 2471
click at [592, 54] on link "Open in Google Maps" at bounding box center [604, 63] width 93 height 19
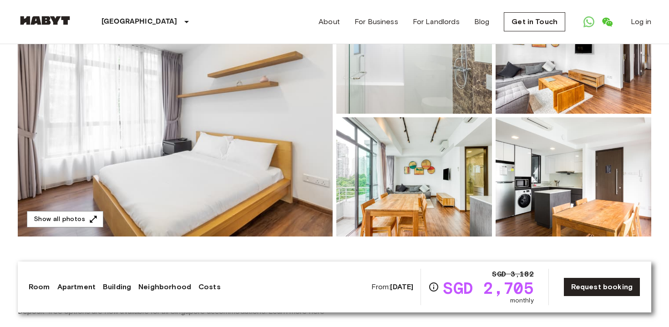
scroll to position [96, 0]
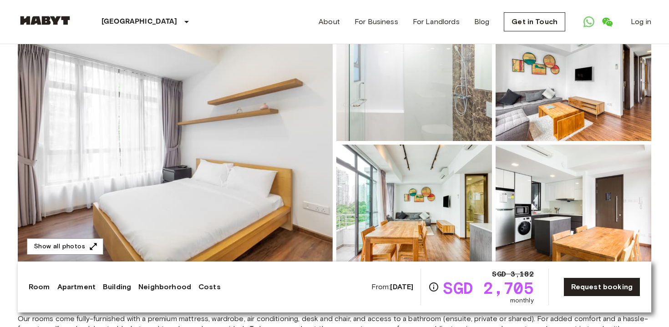
click at [296, 126] on img at bounding box center [175, 143] width 315 height 242
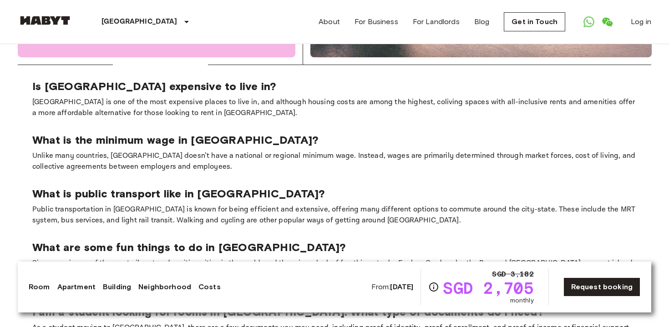
scroll to position [1867, 0]
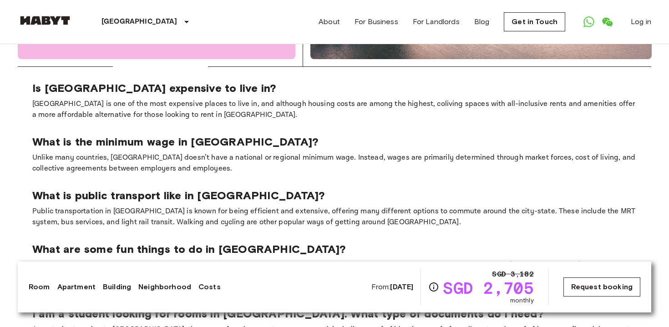
click at [581, 282] on link "Request booking" at bounding box center [601, 287] width 77 height 19
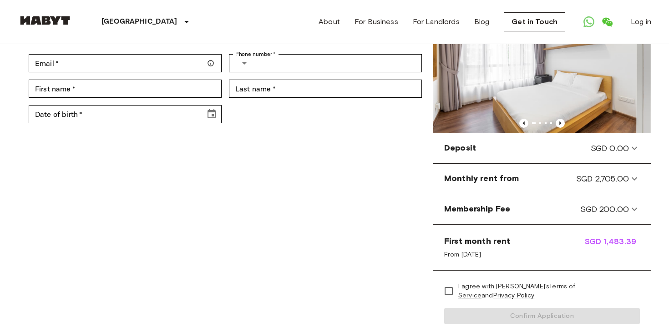
scroll to position [92, 0]
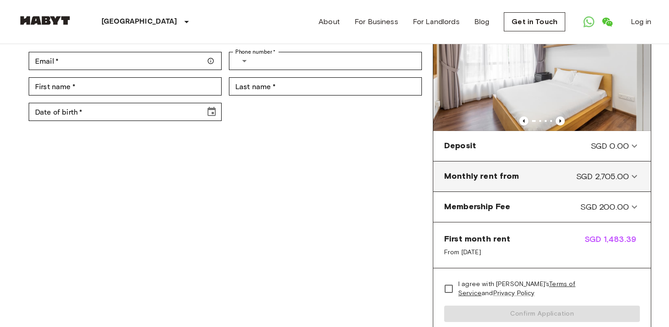
click at [480, 178] on span "Monthly rent from" at bounding box center [481, 177] width 75 height 12
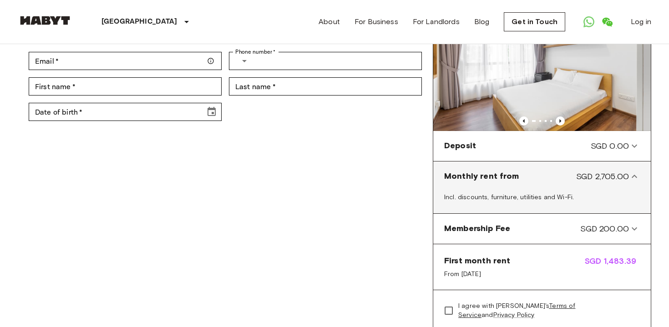
click at [480, 178] on span "Monthly rent from" at bounding box center [481, 177] width 75 height 12
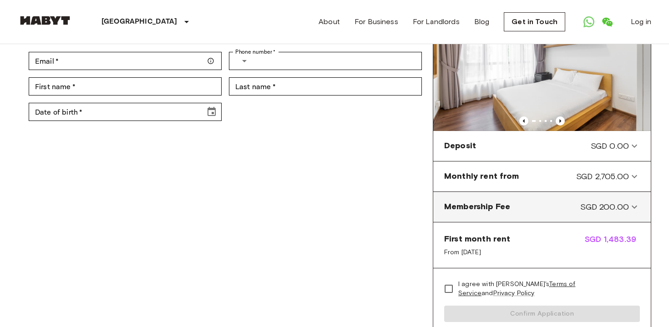
click at [486, 205] on span "Membership Fee" at bounding box center [477, 207] width 66 height 12
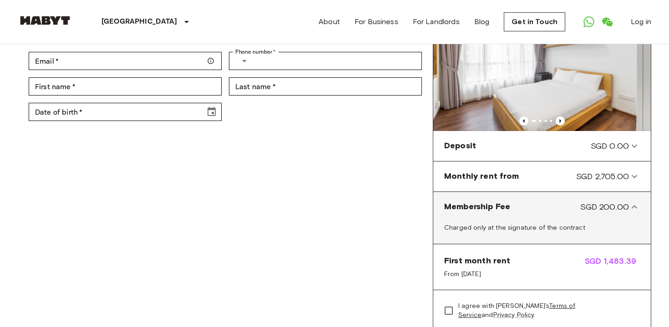
click at [486, 205] on span "Membership Fee" at bounding box center [477, 207] width 66 height 12
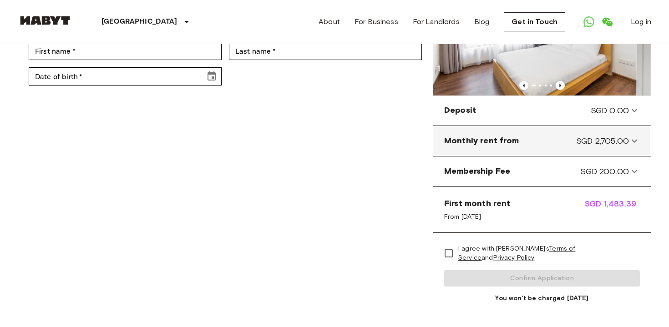
scroll to position [129, 0]
click at [479, 145] on span "Monthly rent from" at bounding box center [481, 140] width 75 height 12
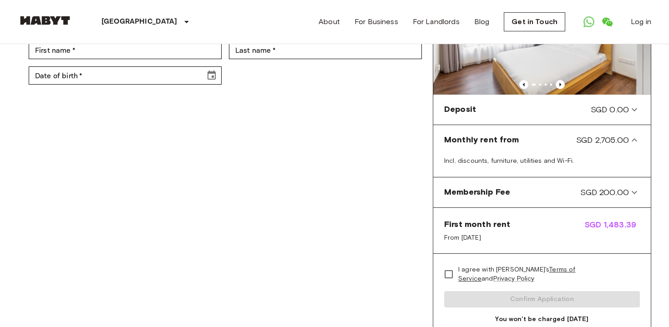
click at [491, 222] on span "First month rent" at bounding box center [477, 224] width 66 height 11
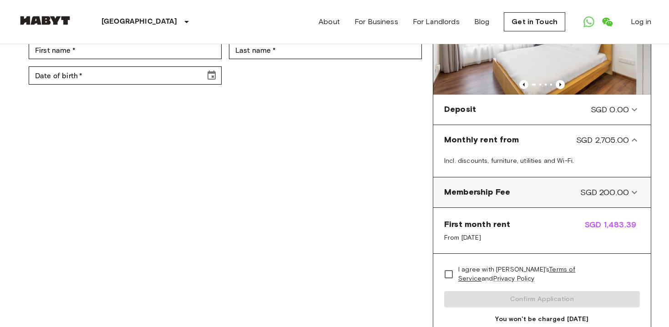
click at [623, 195] on span "SGD 200.00" at bounding box center [604, 193] width 49 height 12
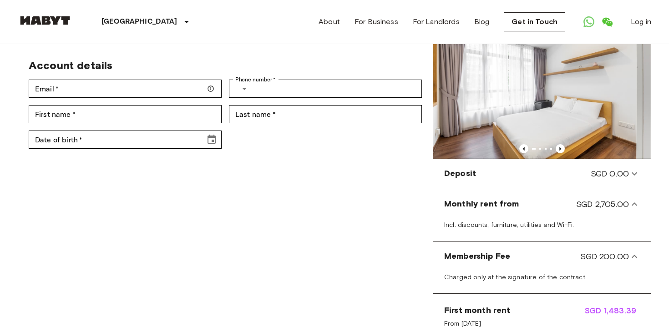
scroll to position [0, 0]
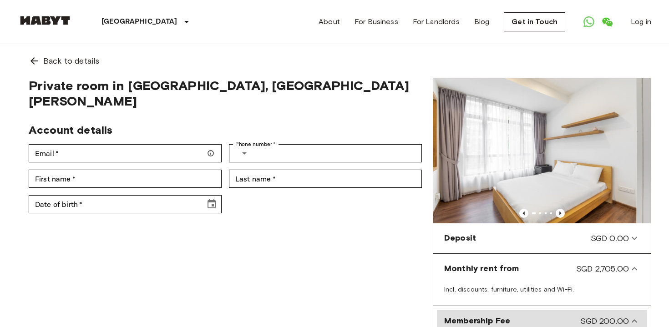
click at [195, 256] on div "Private room in Singapore, Central - Newton Account details Email   * Email   *…" at bounding box center [225, 282] width 415 height 408
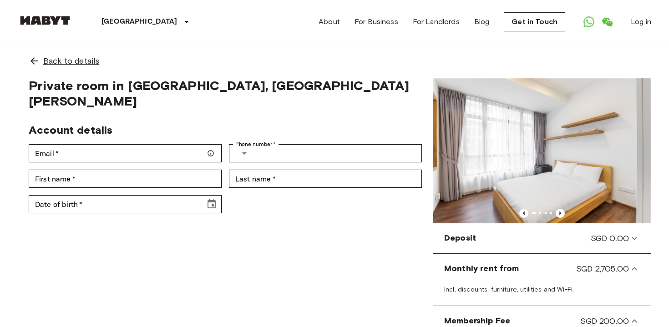
click at [31, 63] on icon at bounding box center [34, 61] width 11 height 11
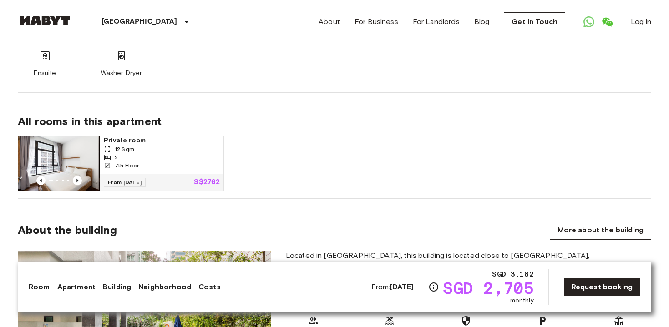
scroll to position [640, 0]
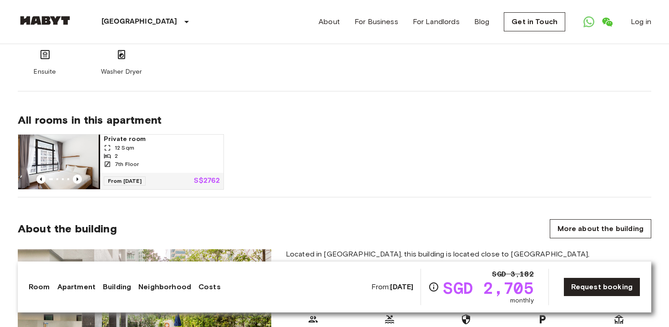
click at [176, 152] on div "2" at bounding box center [162, 156] width 116 height 8
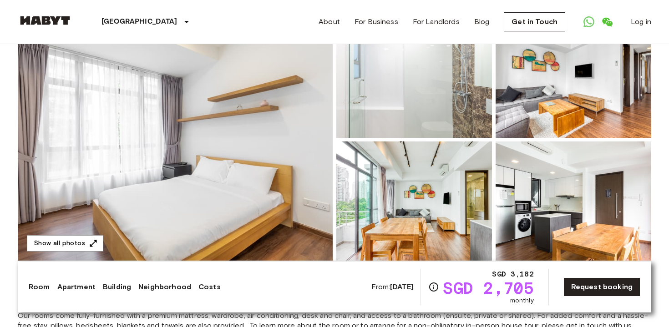
scroll to position [0, 0]
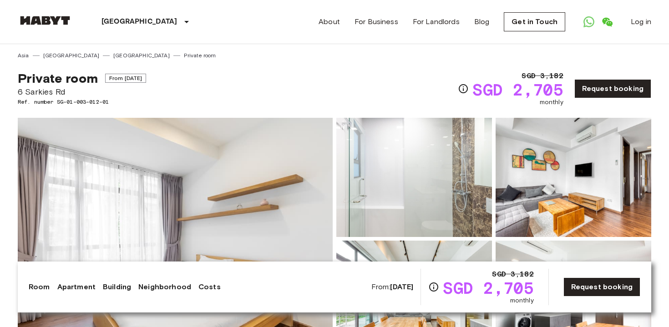
click at [57, 94] on span "6 Sarkies Rd" at bounding box center [82, 92] width 128 height 12
copy span "6 Sarkies Rd"
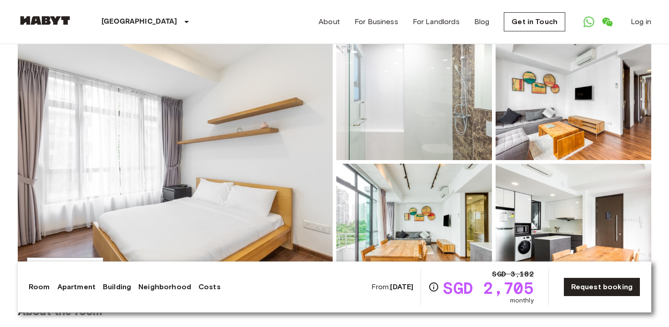
scroll to position [73, 0]
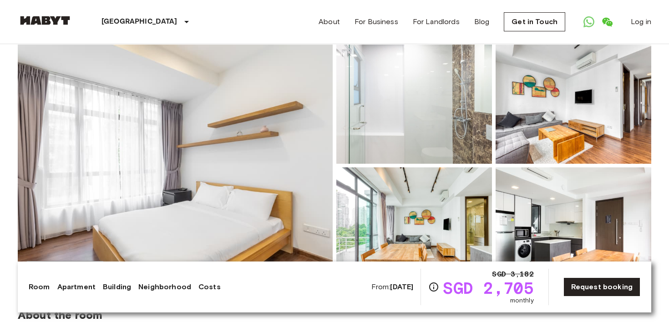
click at [296, 158] on img at bounding box center [175, 166] width 315 height 242
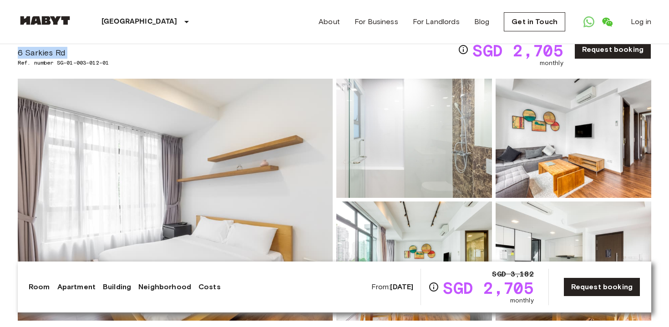
scroll to position [0, 0]
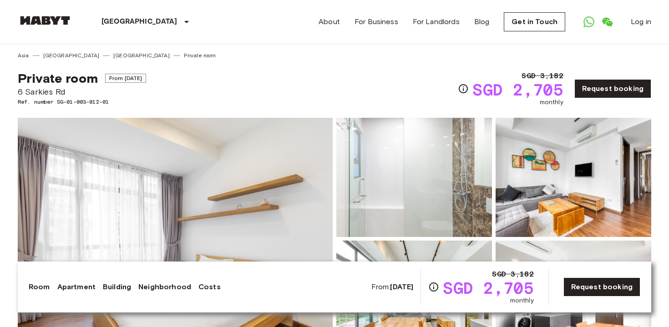
click at [366, 57] on div "Asia Singapore Singapore Private room" at bounding box center [334, 51] width 633 height 15
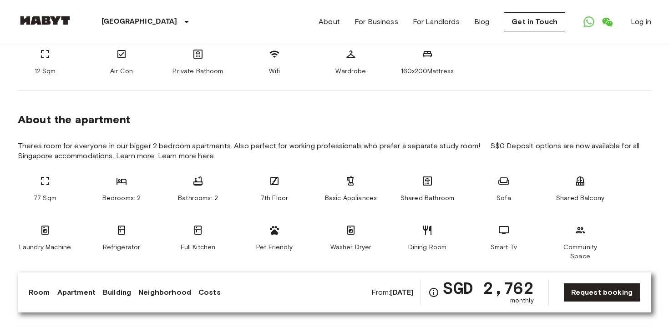
scroll to position [405, 0]
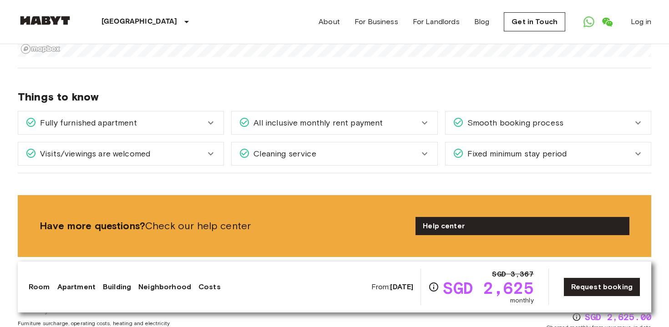
scroll to position [954, 0]
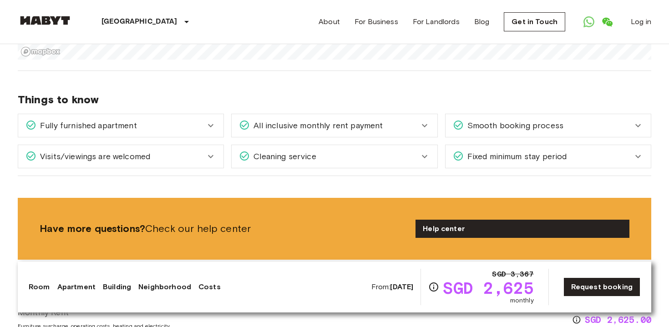
click at [371, 125] on span "All inclusive monthly rent payment" at bounding box center [316, 126] width 133 height 12
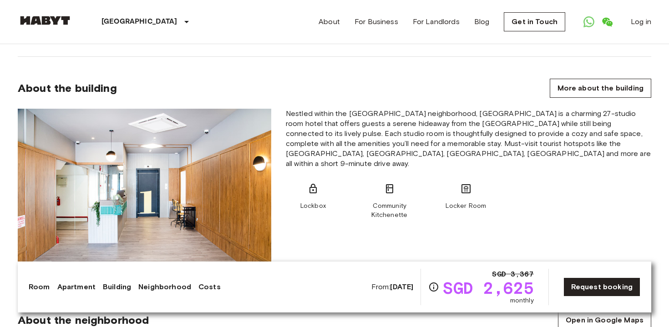
scroll to position [512, 0]
